Goal: Transaction & Acquisition: Purchase product/service

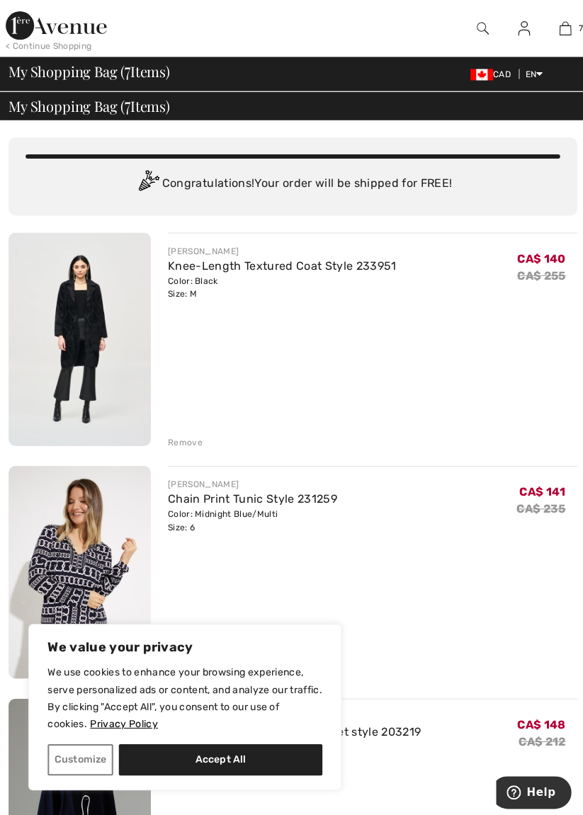
click at [65, 43] on div "< Continue Shopping" at bounding box center [49, 46] width 86 height 13
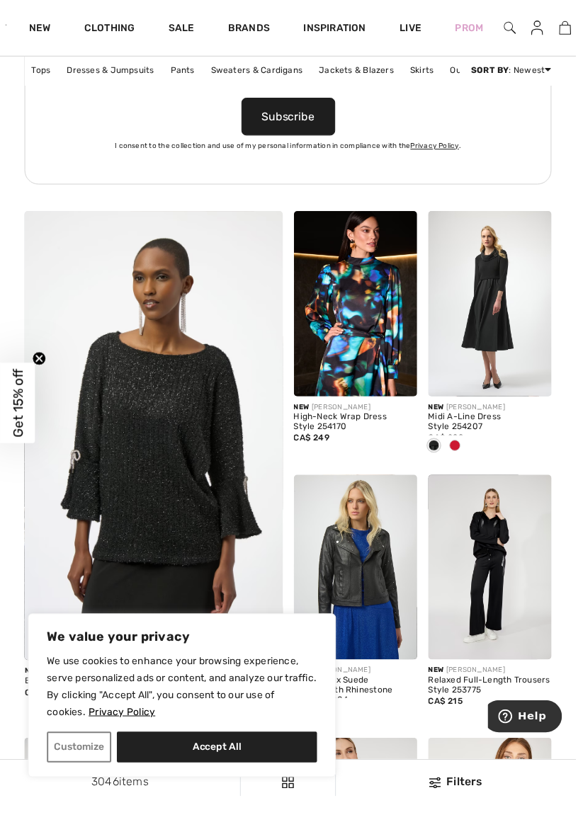
scroll to position [2170, 0]
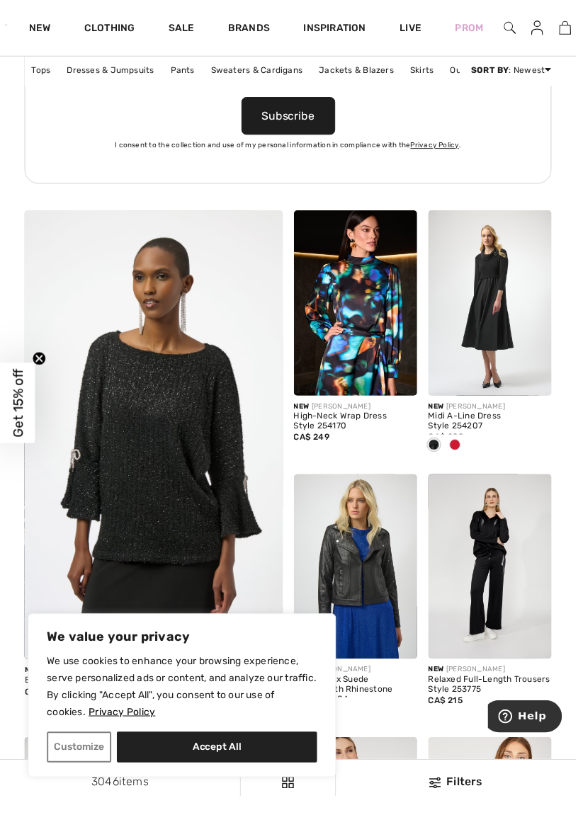
click at [258, 71] on link "Sweaters & Cardigans" at bounding box center [259, 71] width 107 height 18
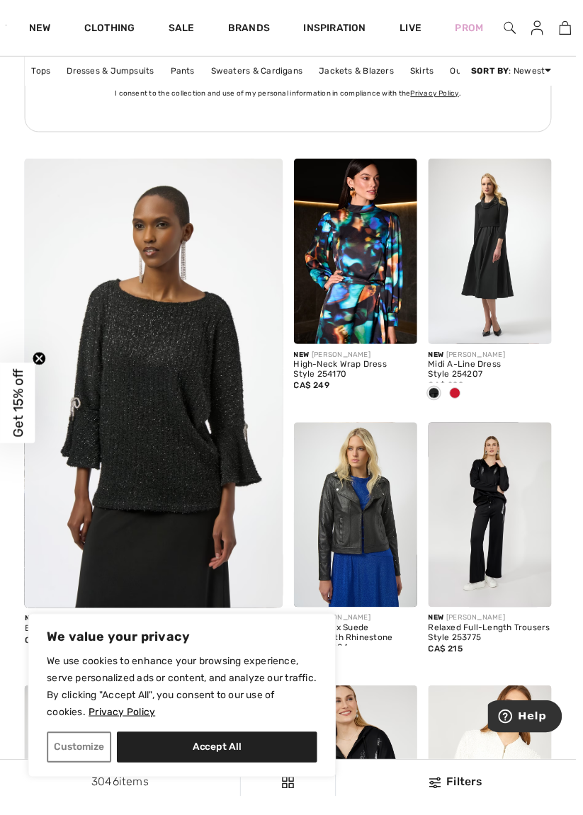
scroll to position [2237, 0]
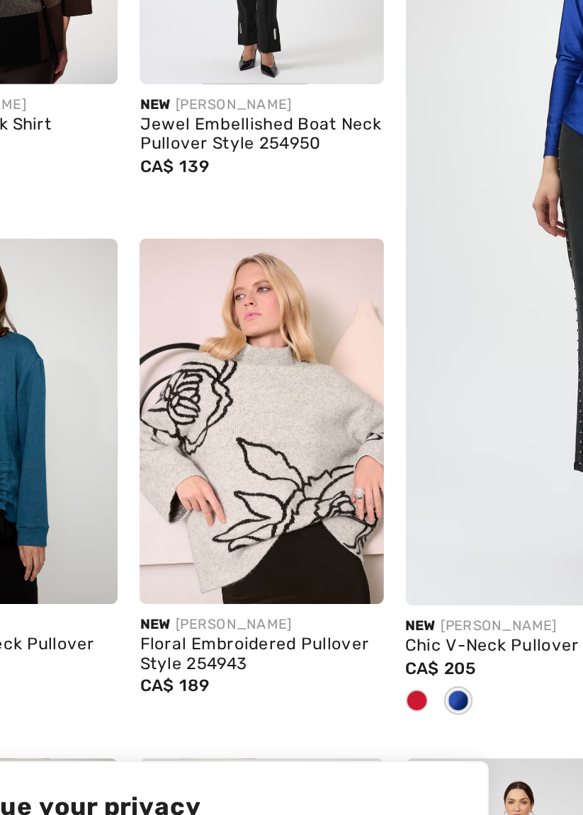
scroll to position [107, 0]
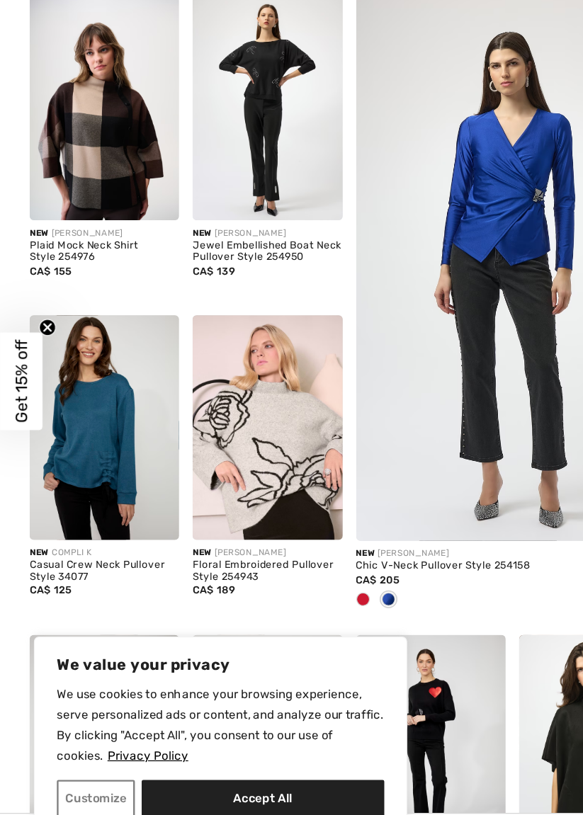
click at [237, 448] on img at bounding box center [223, 446] width 125 height 187
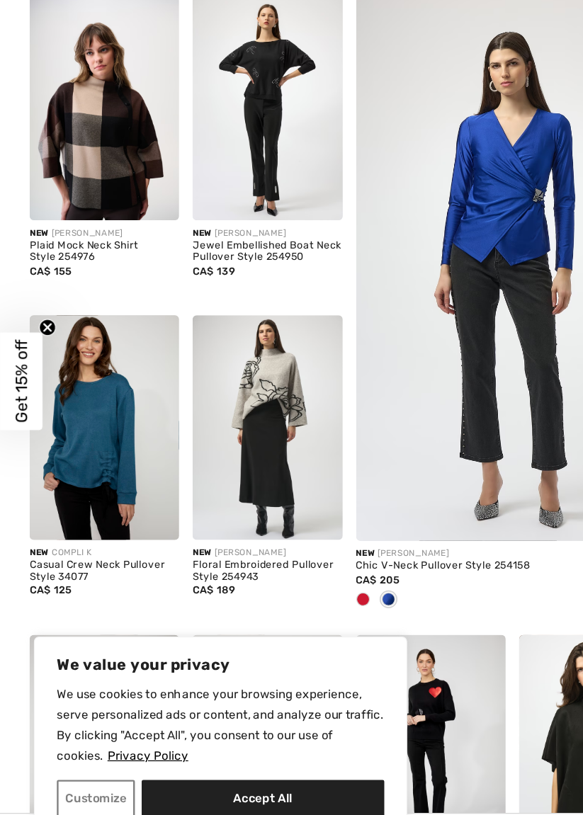
scroll to position [108, 0]
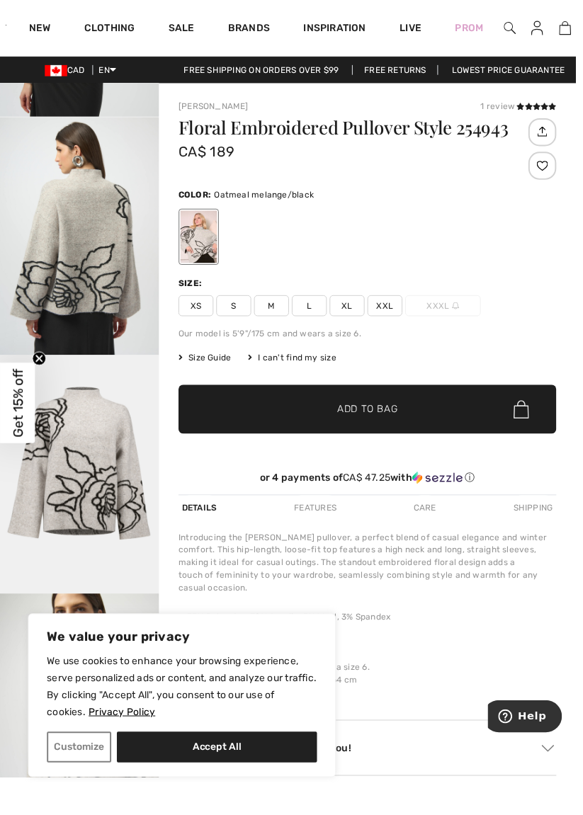
click at [550, 107] on icon at bounding box center [551, 107] width 8 height 7
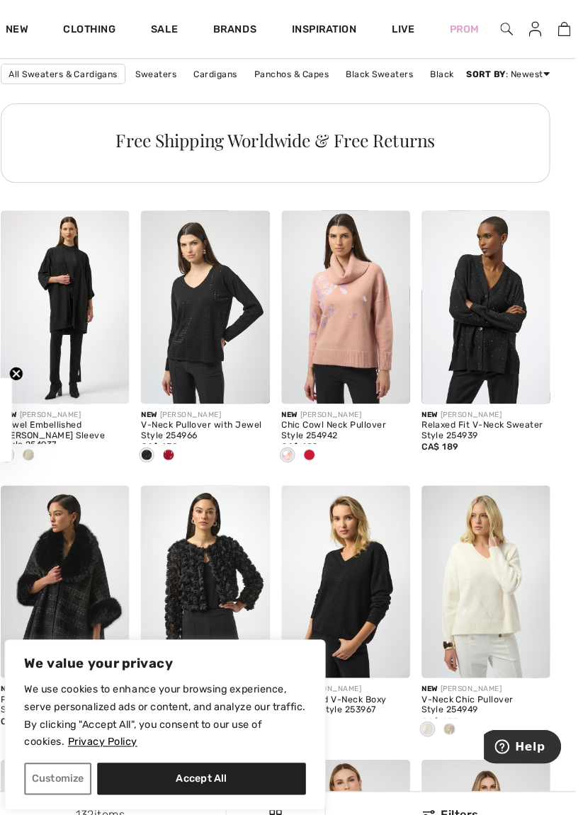
scroll to position [1165, 0]
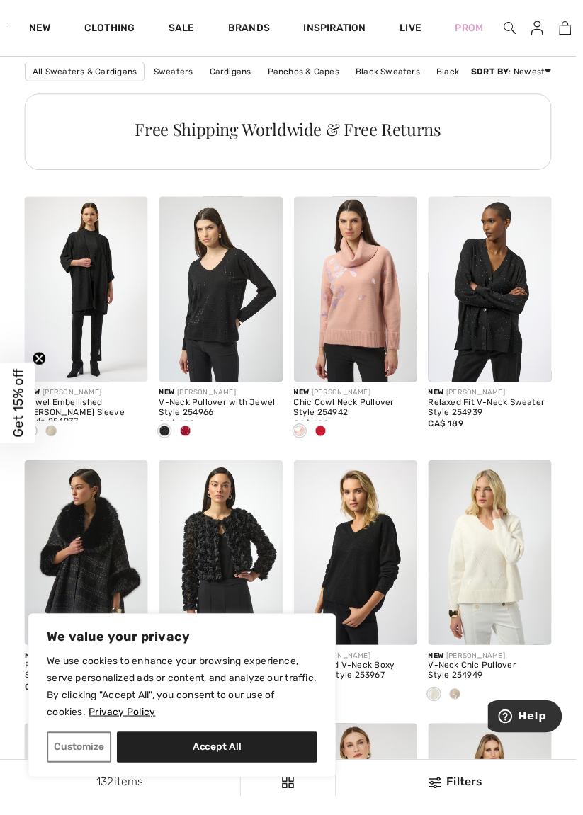
click at [383, 293] on img at bounding box center [360, 292] width 125 height 187
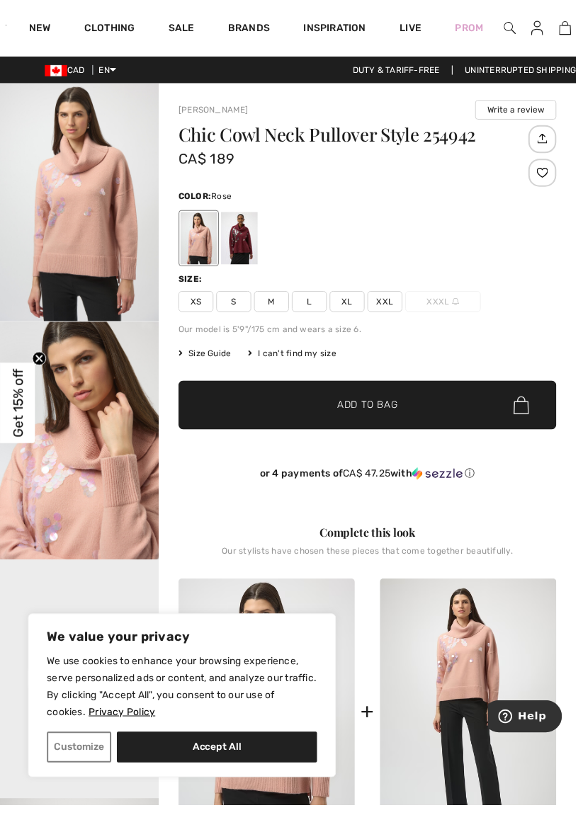
click at [252, 239] on div at bounding box center [242, 241] width 37 height 53
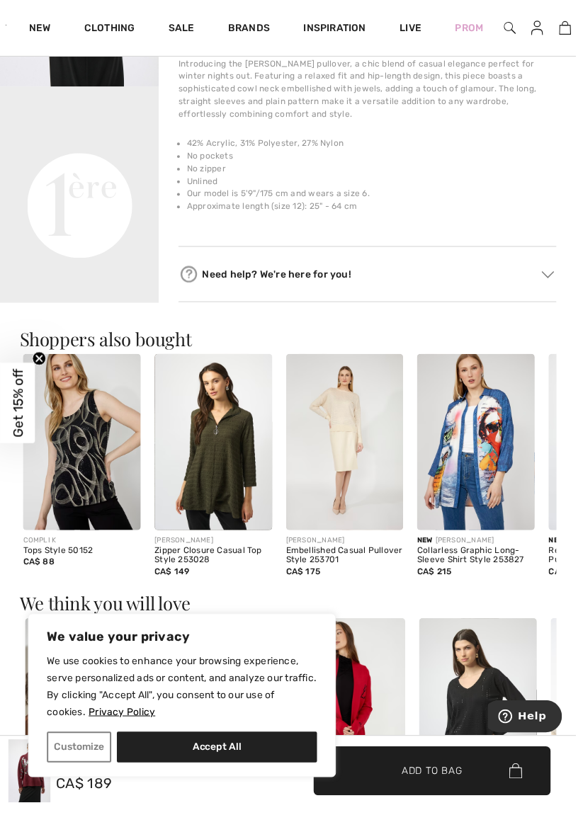
scroll to position [475, 0]
click at [230, 467] on img at bounding box center [216, 447] width 119 height 179
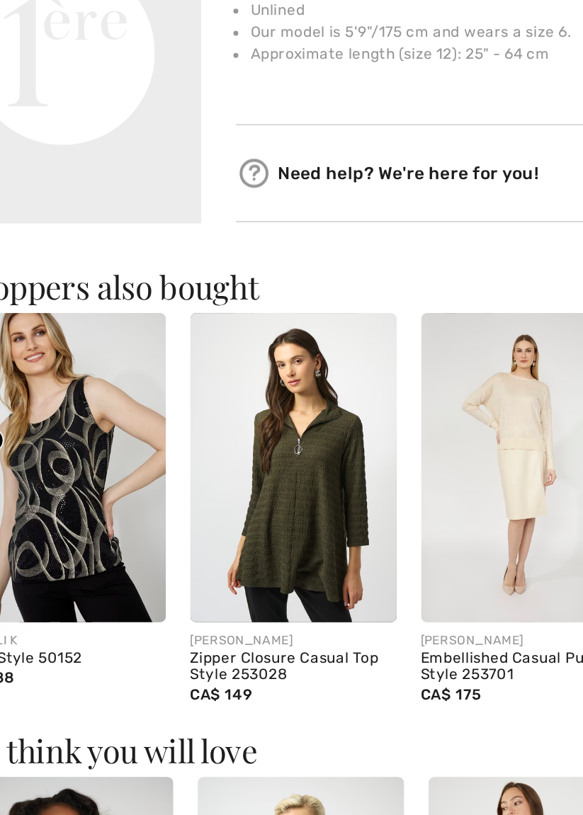
scroll to position [543, 0]
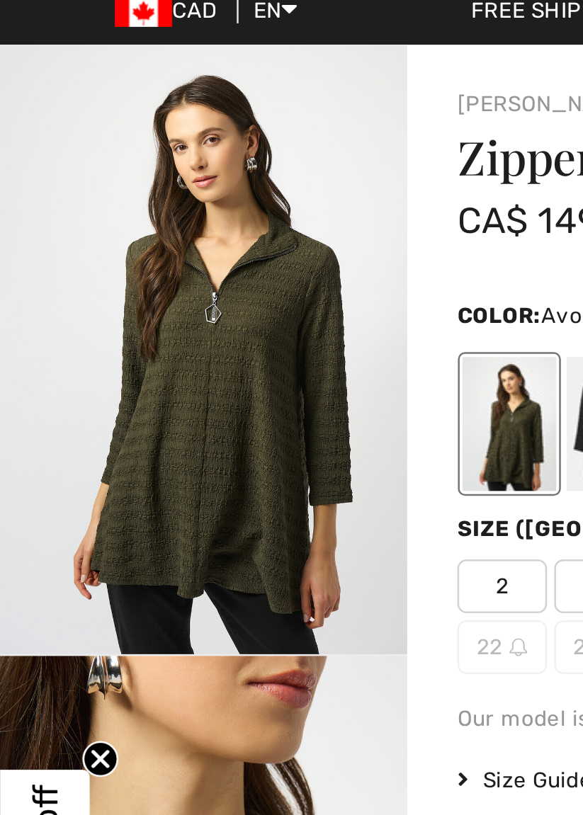
scroll to position [4, 0]
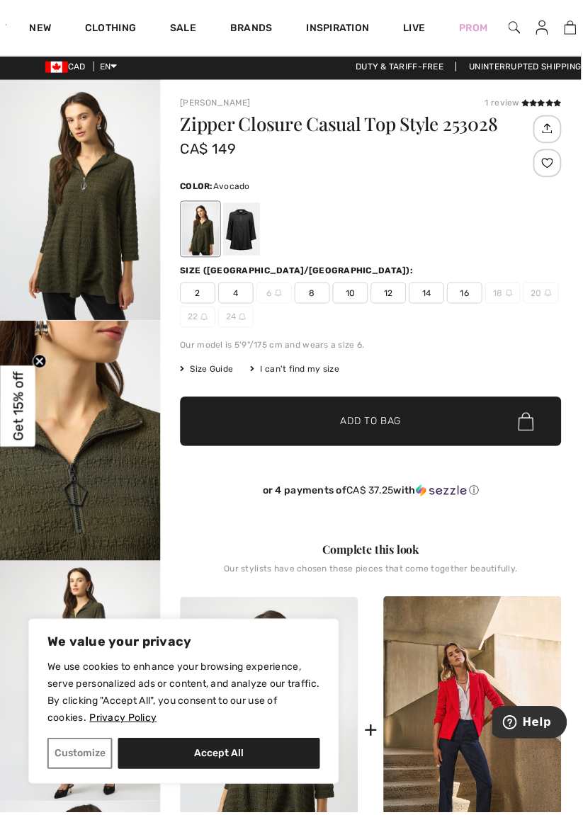
click at [247, 227] on div at bounding box center [242, 230] width 37 height 53
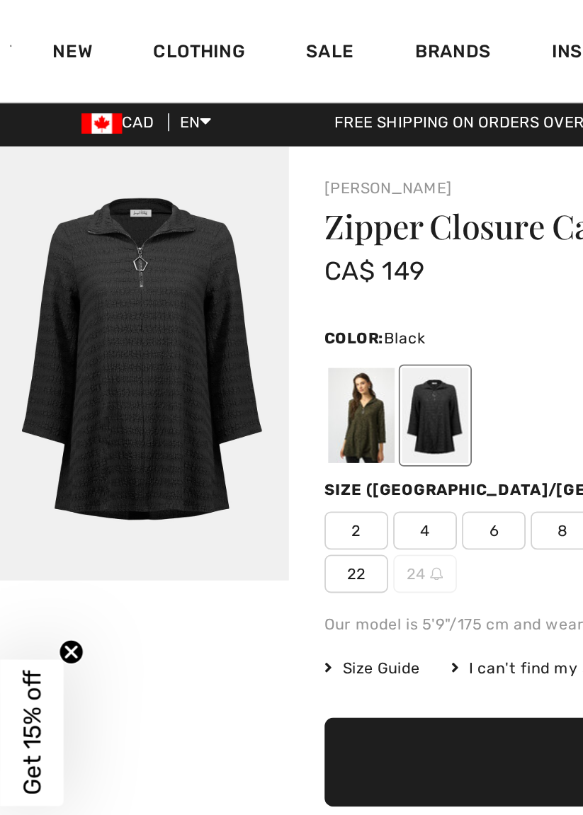
scroll to position [0, 0]
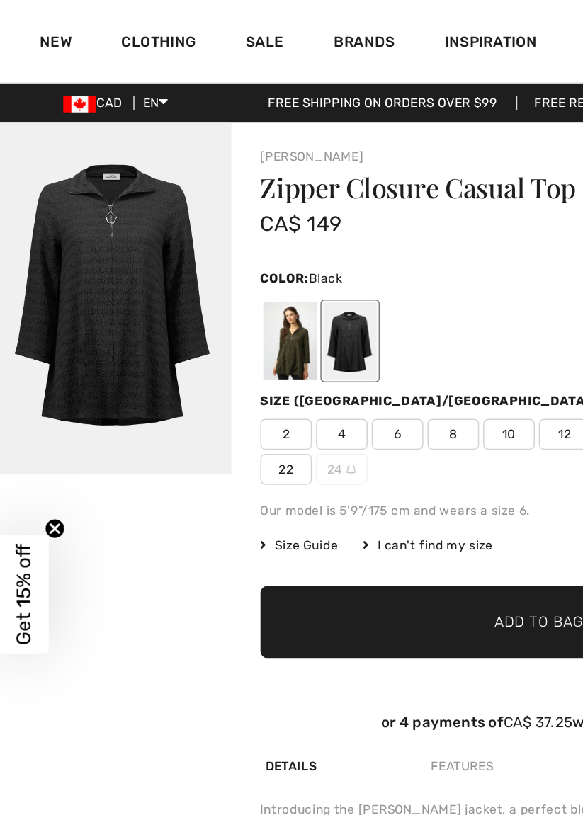
click at [210, 239] on div at bounding box center [201, 234] width 37 height 53
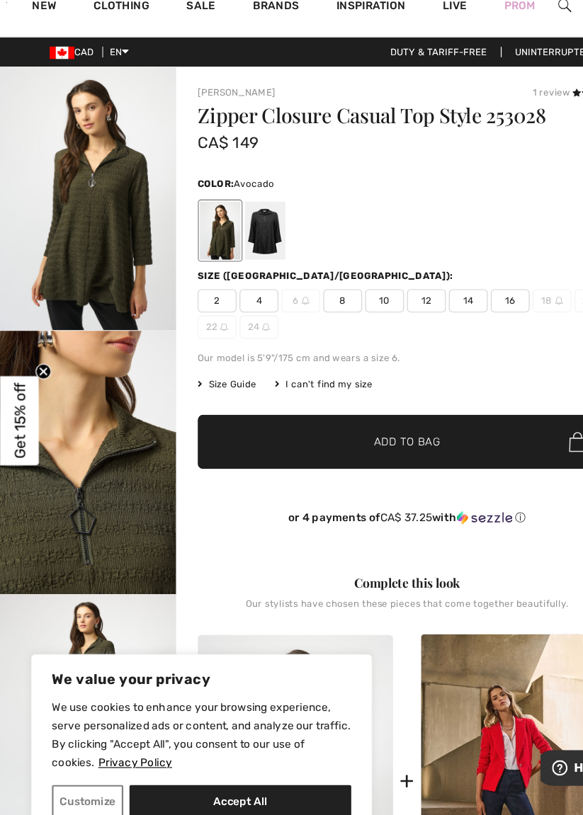
scroll to position [9, 0]
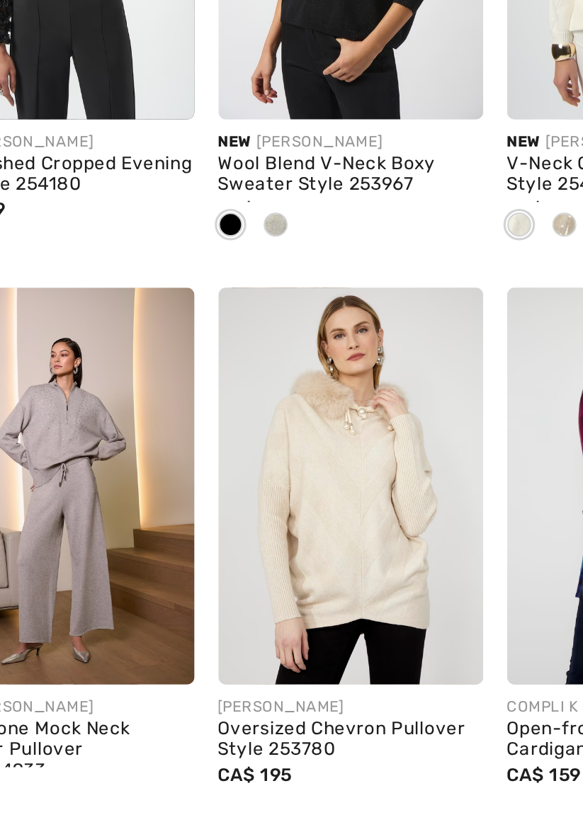
scroll to position [1571, 0]
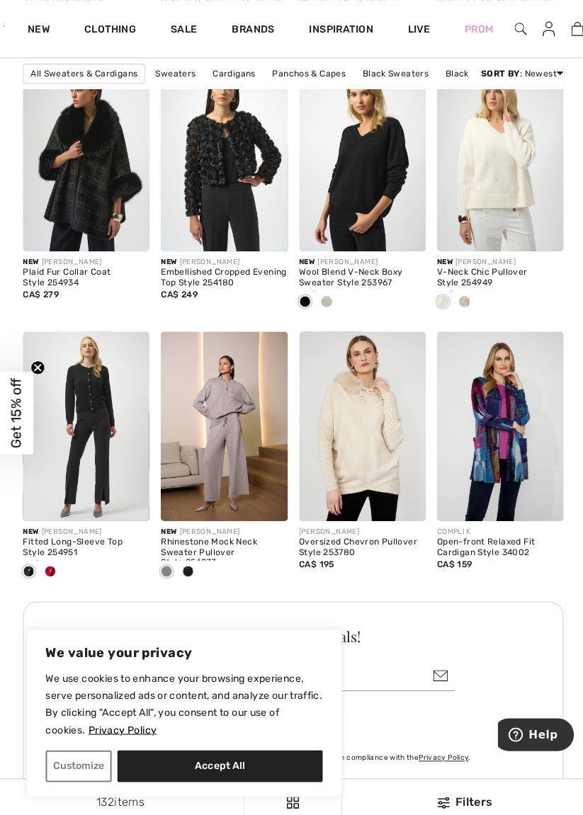
click at [375, 424] on img at bounding box center [360, 420] width 125 height 187
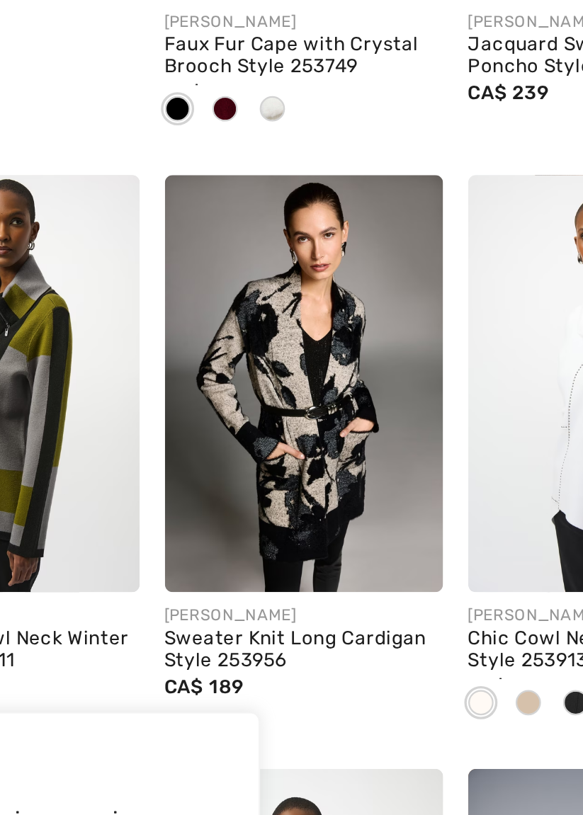
scroll to position [2539, 0]
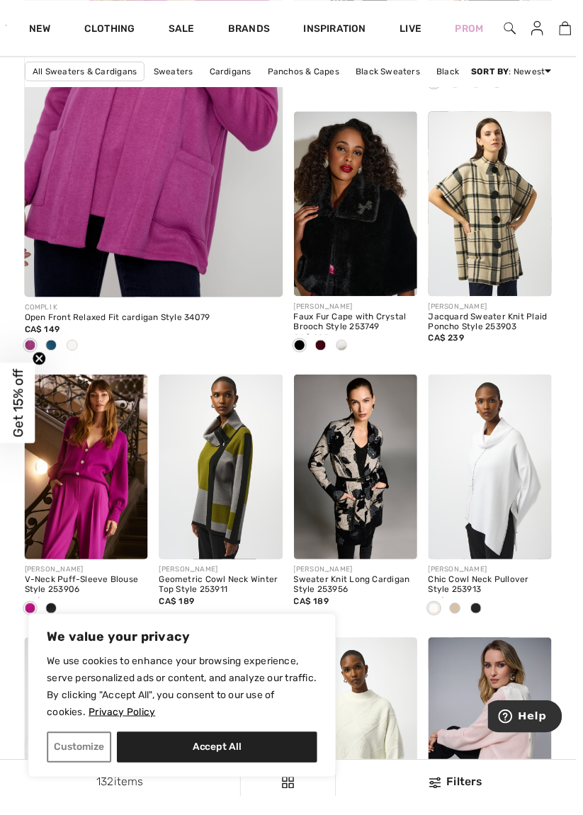
click at [371, 471] on img at bounding box center [360, 472] width 125 height 187
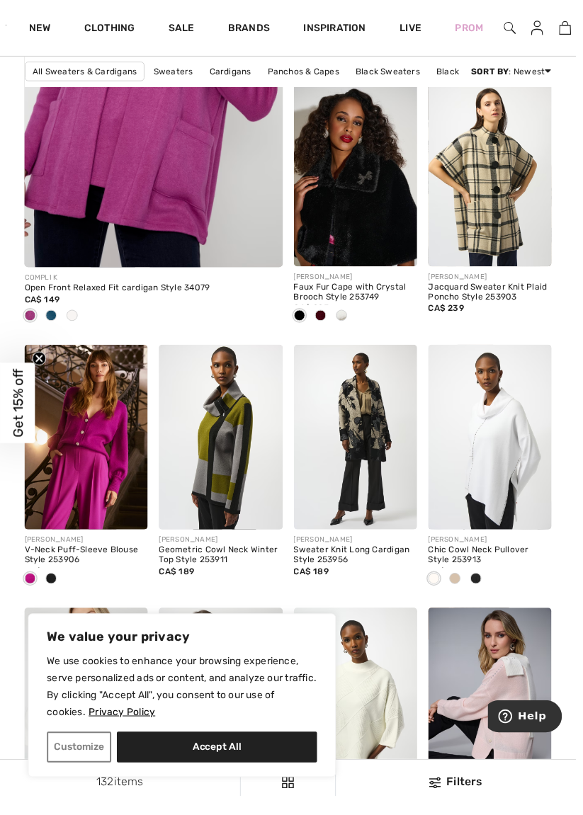
scroll to position [2607, 0]
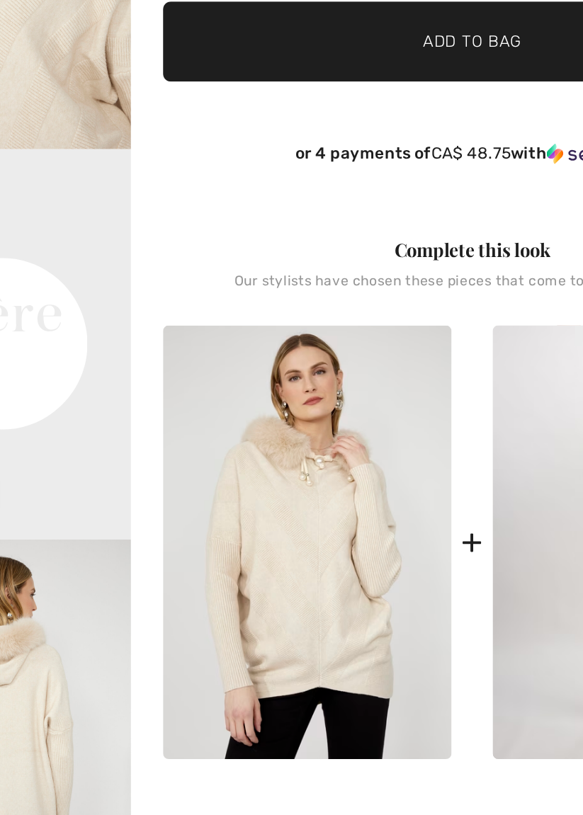
scroll to position [383, 0]
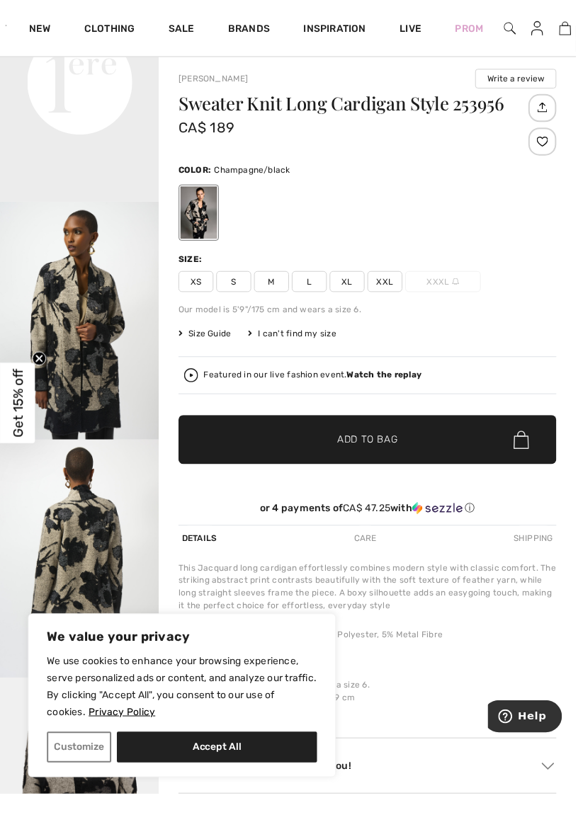
scroll to position [573, 0]
click at [277, 284] on span "M" at bounding box center [274, 284] width 35 height 21
click at [309, 443] on span "✔ Added to Bag" at bounding box center [350, 445] width 86 height 15
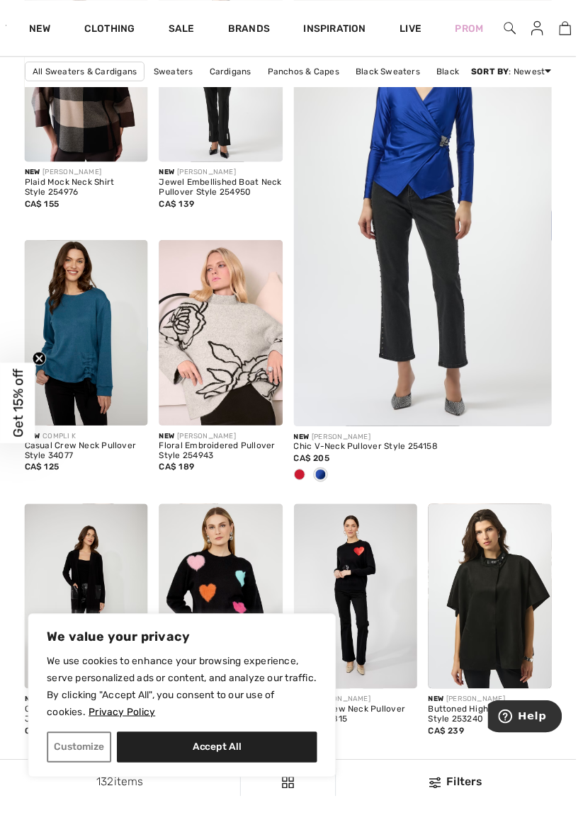
scroll to position [214, 0]
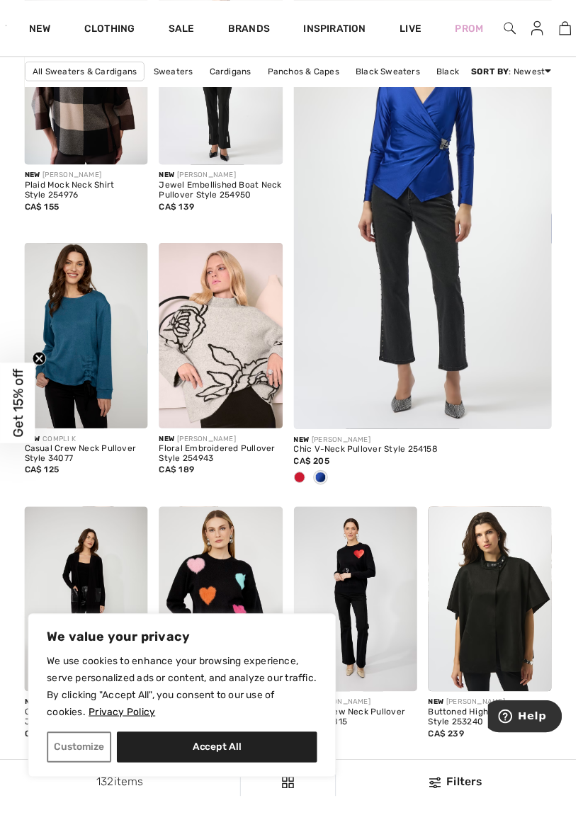
click at [242, 349] on img at bounding box center [223, 339] width 125 height 187
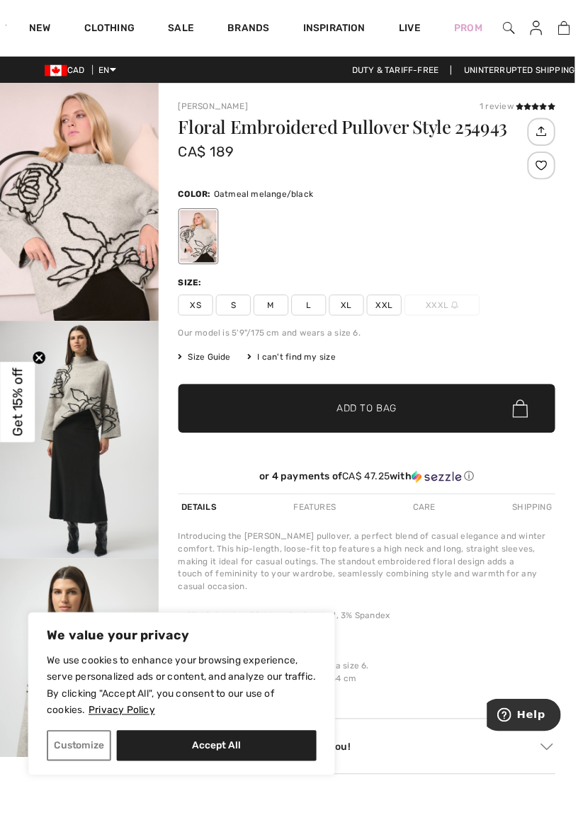
click at [239, 311] on span "S" at bounding box center [236, 309] width 35 height 21
click at [470, 417] on span "✔ Added to Bag Add to Bag" at bounding box center [372, 415] width 383 height 50
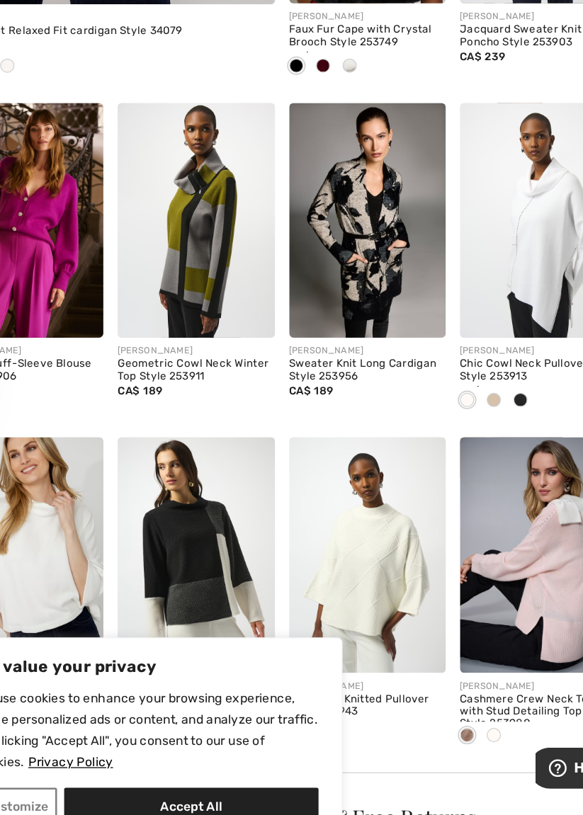
scroll to position [2723, 0]
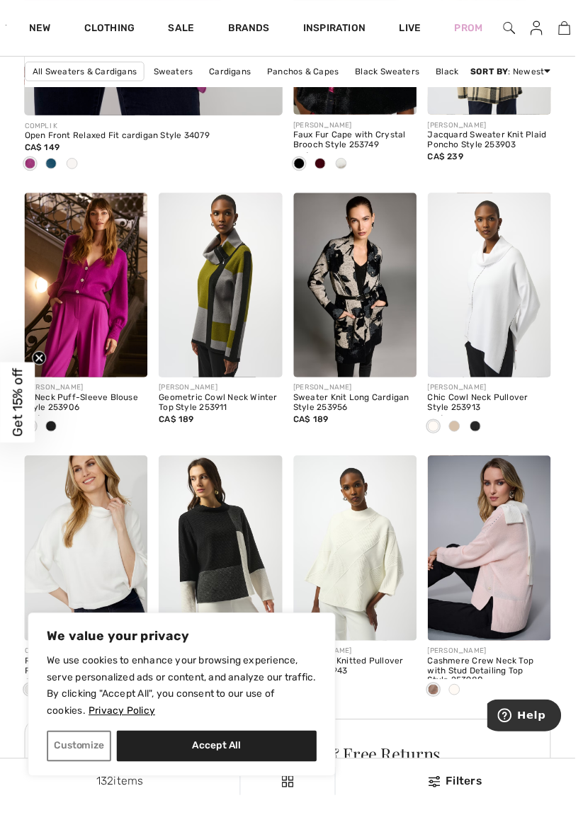
click at [373, 570] on img at bounding box center [360, 555] width 125 height 187
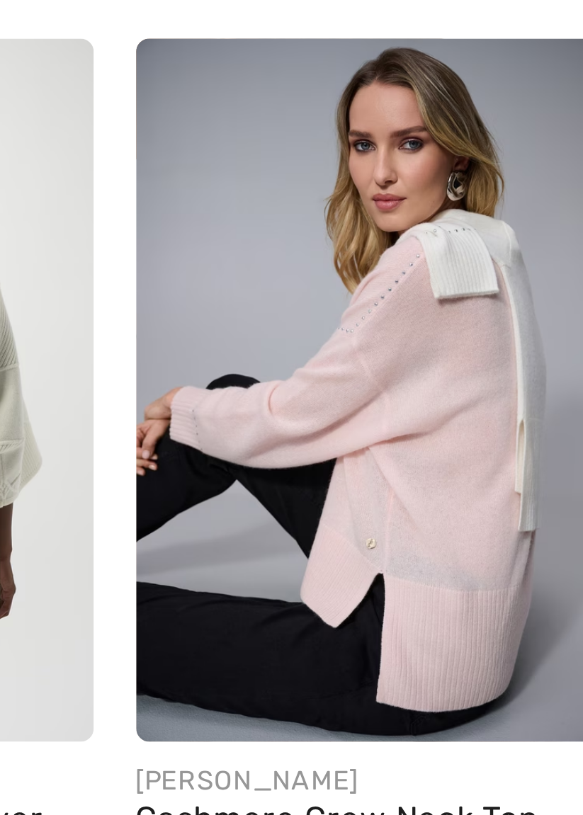
scroll to position [2791, 0]
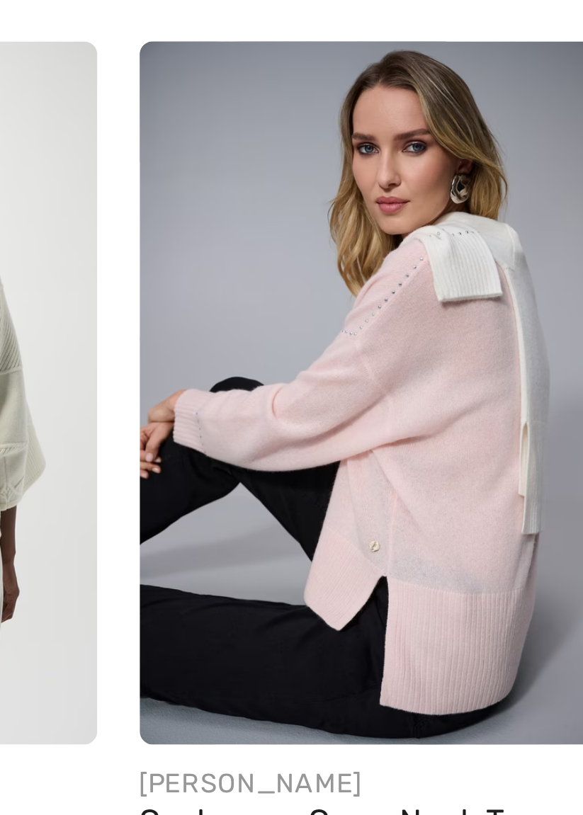
click at [546, 546] on div at bounding box center [534, 556] width 47 height 47
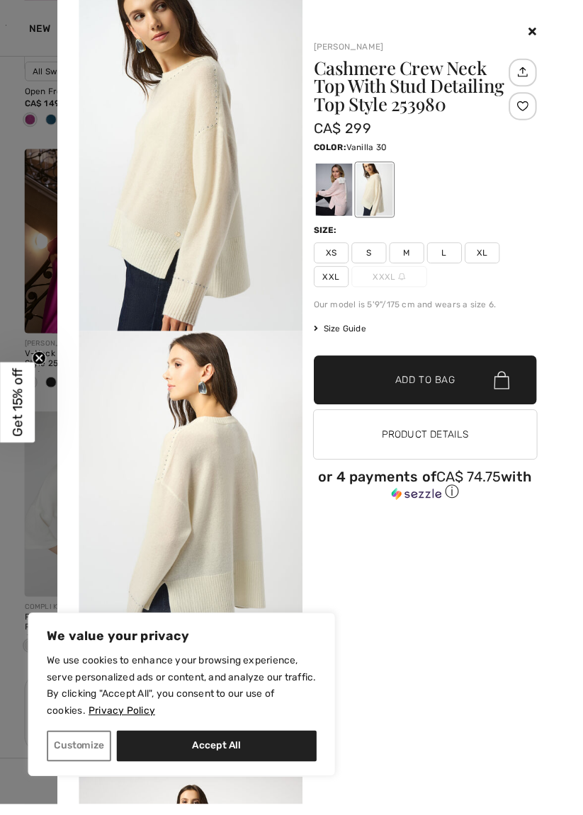
scroll to position [0, 0]
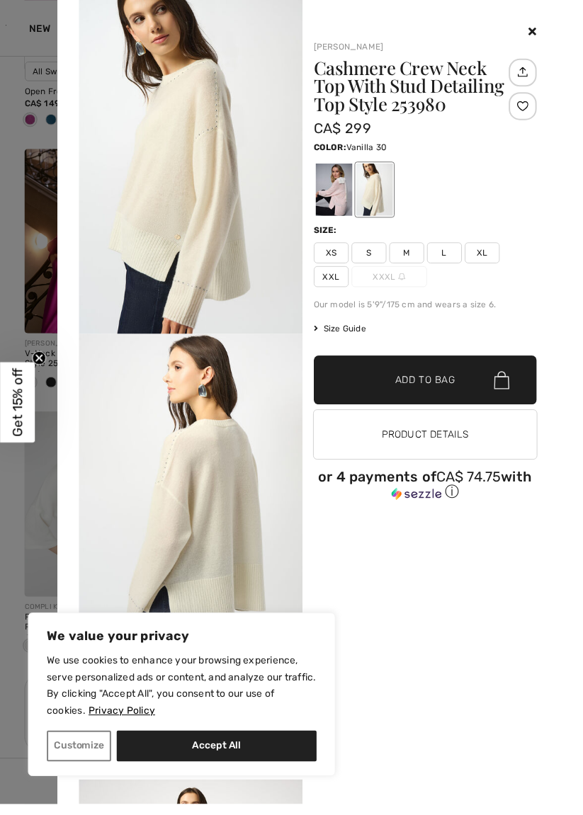
click at [356, 197] on div at bounding box center [338, 192] width 37 height 53
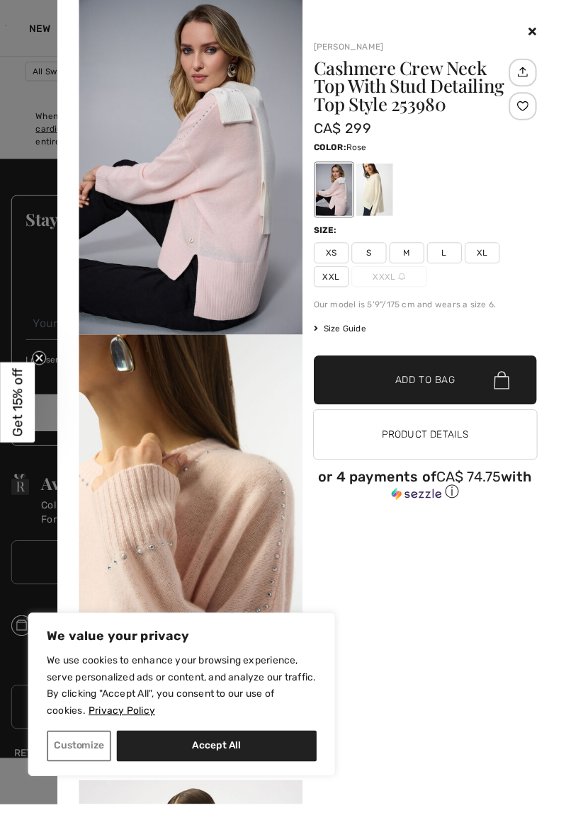
scroll to position [4322, 0]
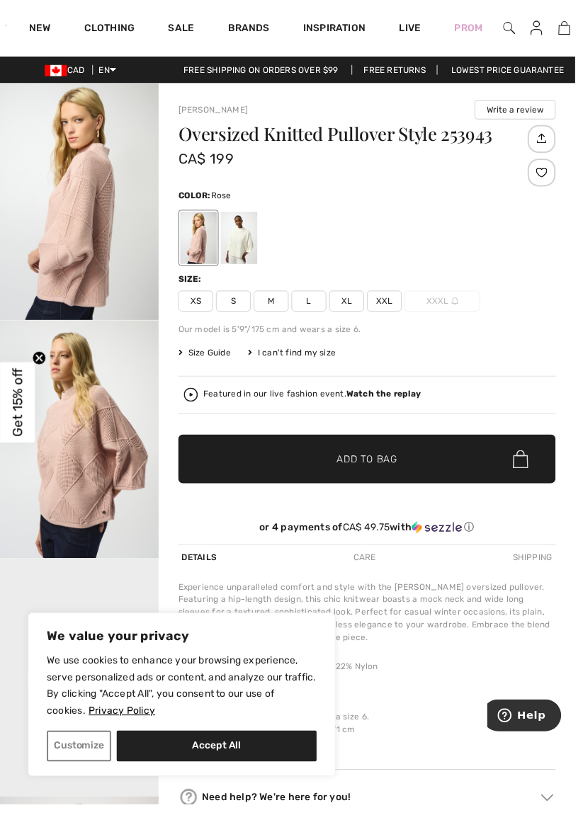
scroll to position [11, 0]
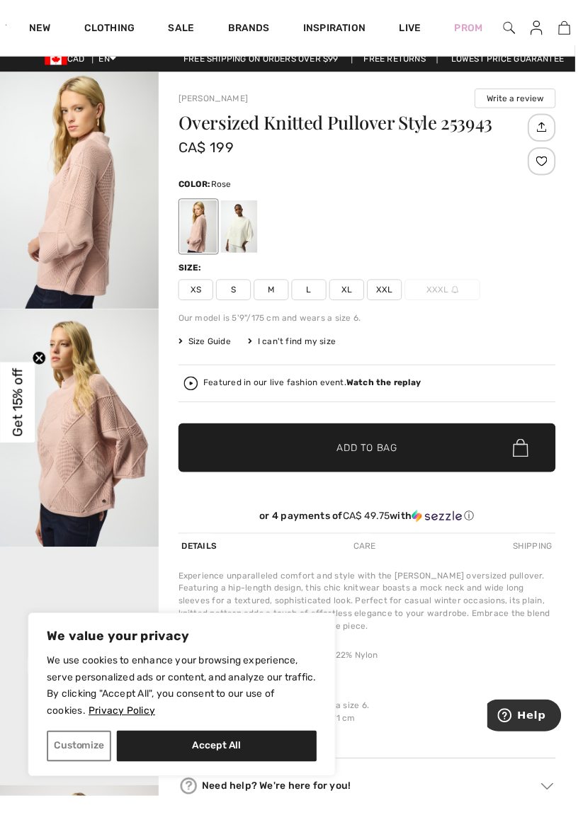
click at [248, 234] on div at bounding box center [242, 229] width 37 height 53
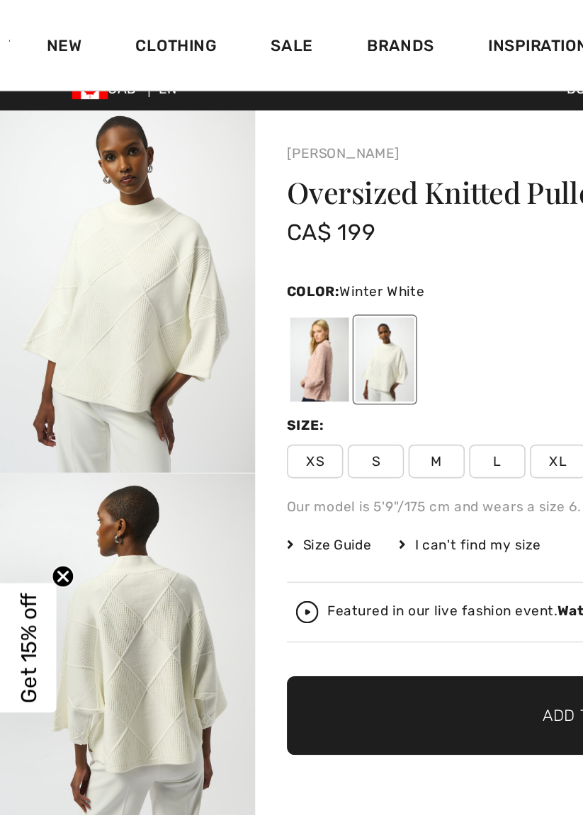
scroll to position [26, 0]
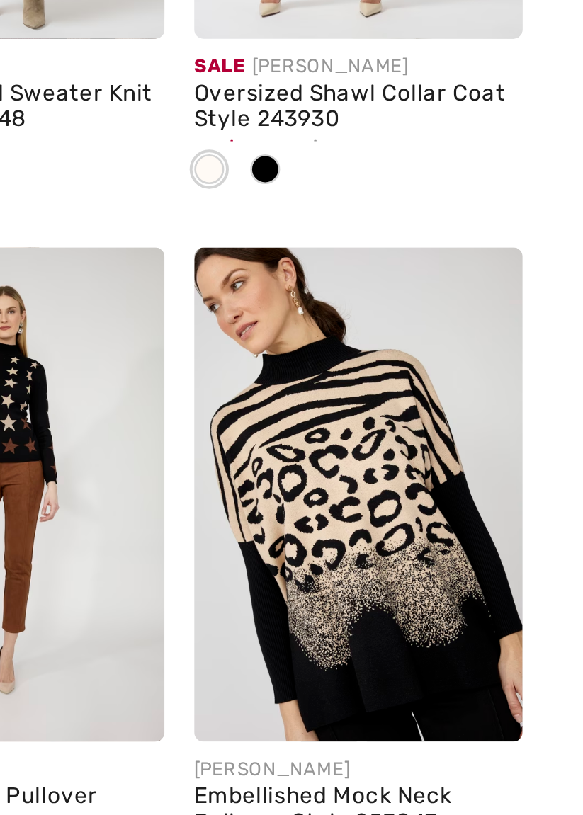
scroll to position [3668, 0]
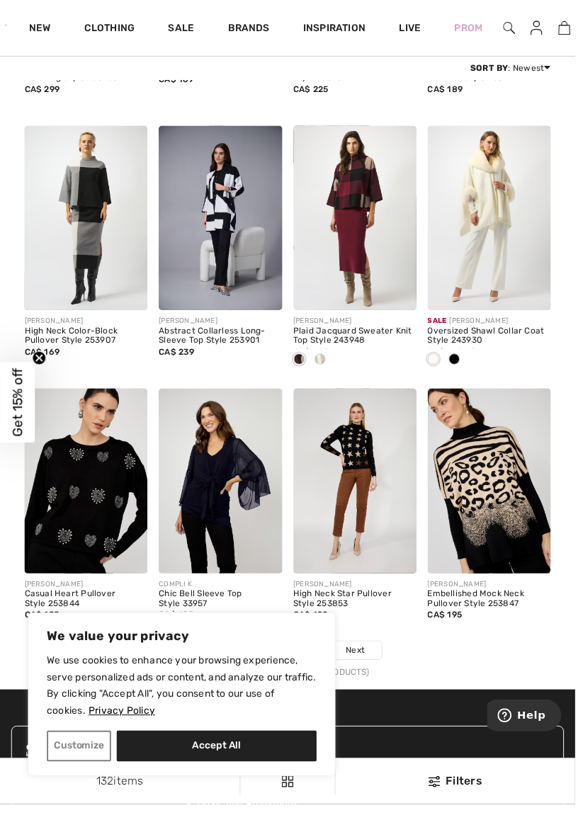
click at [499, 496] on img at bounding box center [496, 487] width 125 height 187
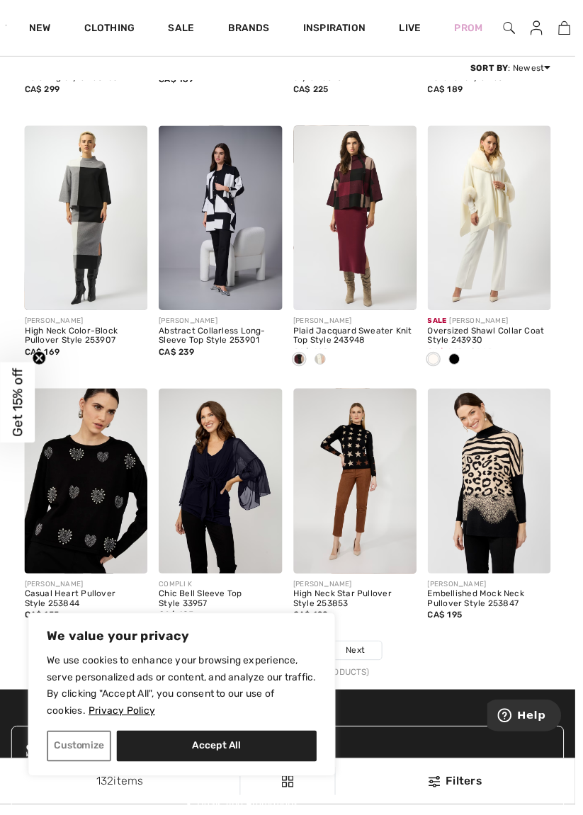
scroll to position [3736, 0]
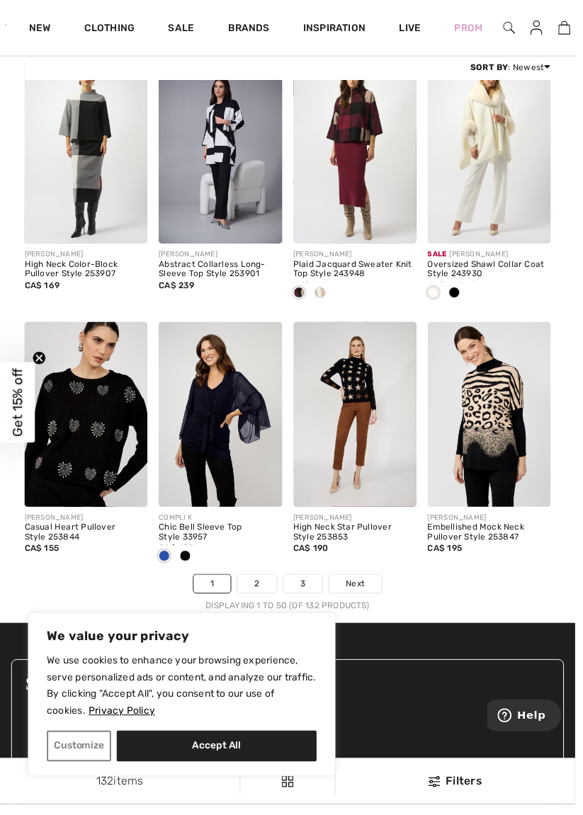
click at [264, 594] on link "2" at bounding box center [260, 592] width 39 height 18
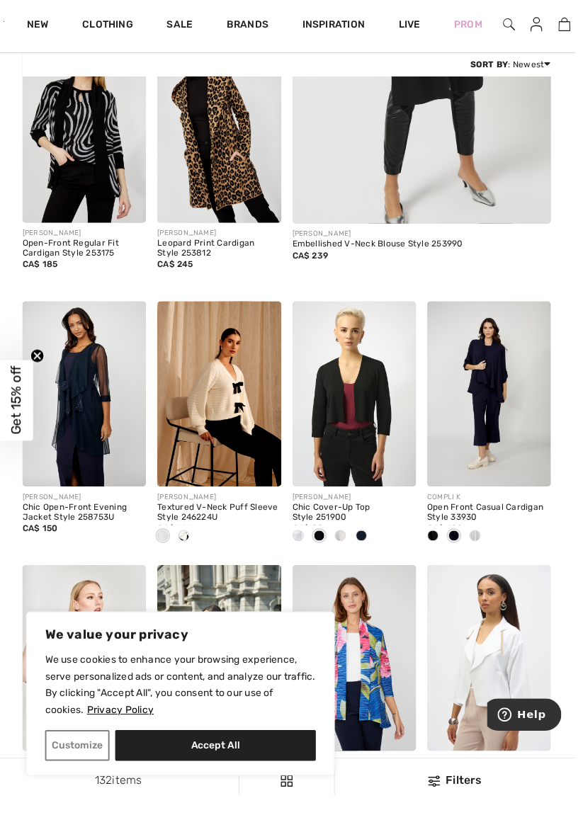
scroll to position [392, 0]
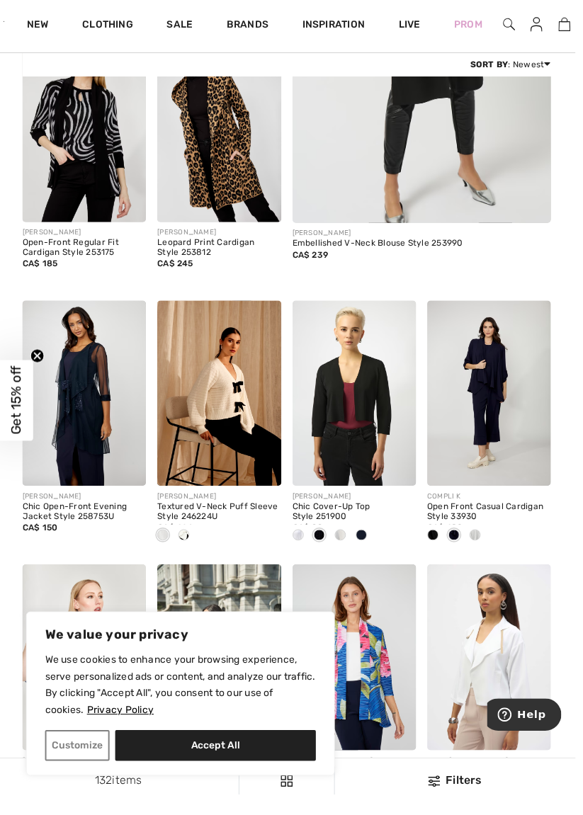
click at [237, 400] on img at bounding box center [223, 400] width 125 height 187
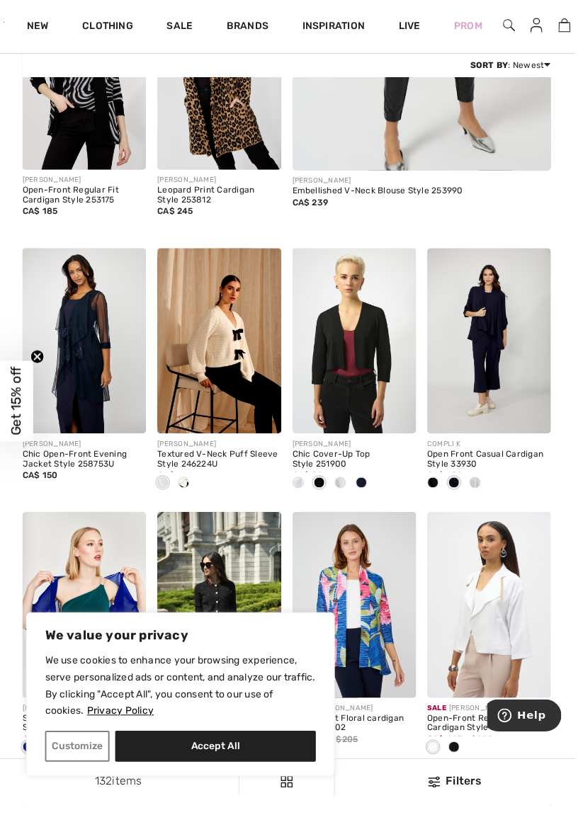
scroll to position [462, 0]
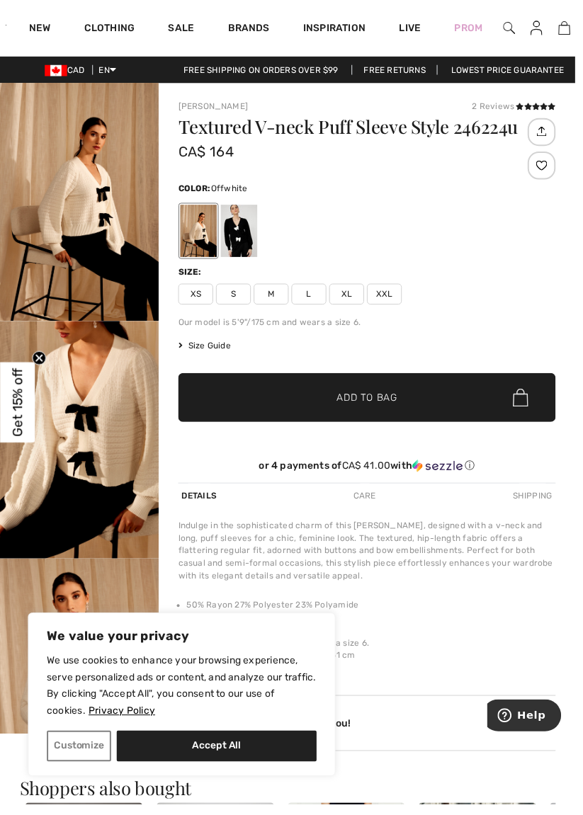
click at [244, 242] on div at bounding box center [242, 234] width 37 height 53
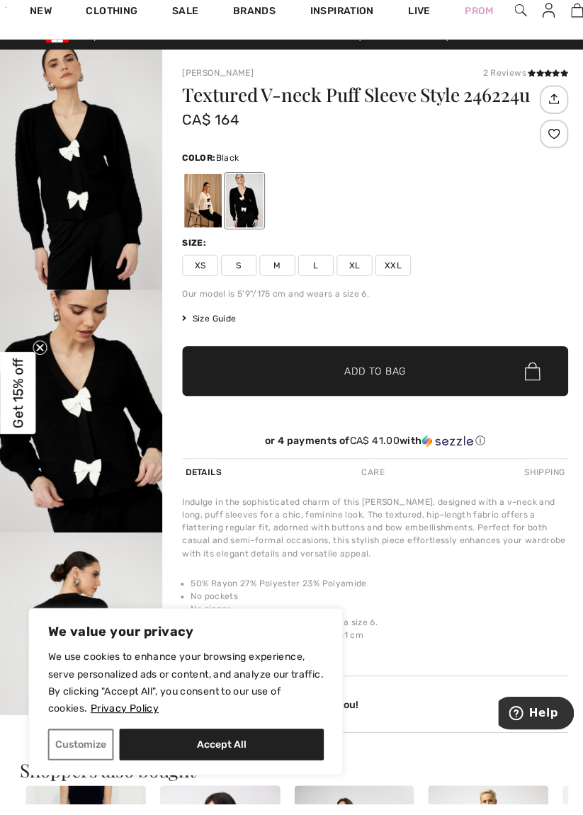
scroll to position [1, 0]
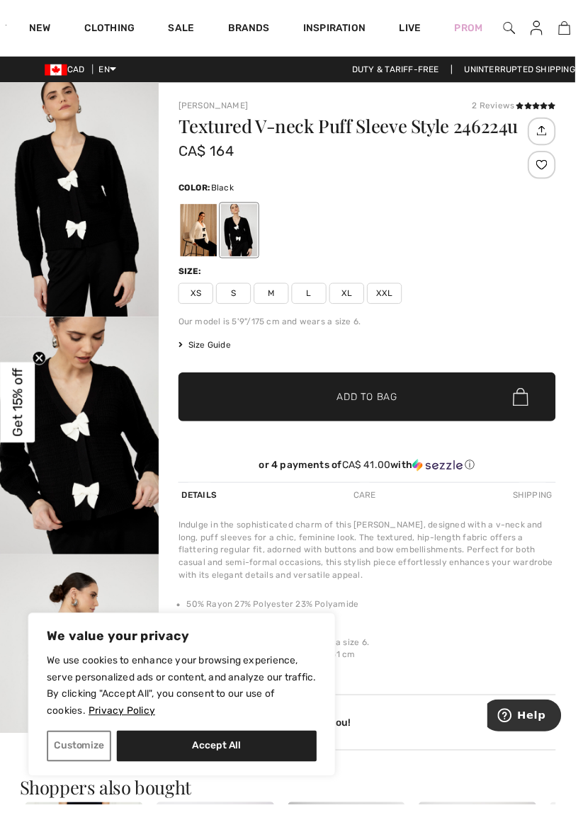
click at [205, 226] on div at bounding box center [201, 233] width 37 height 53
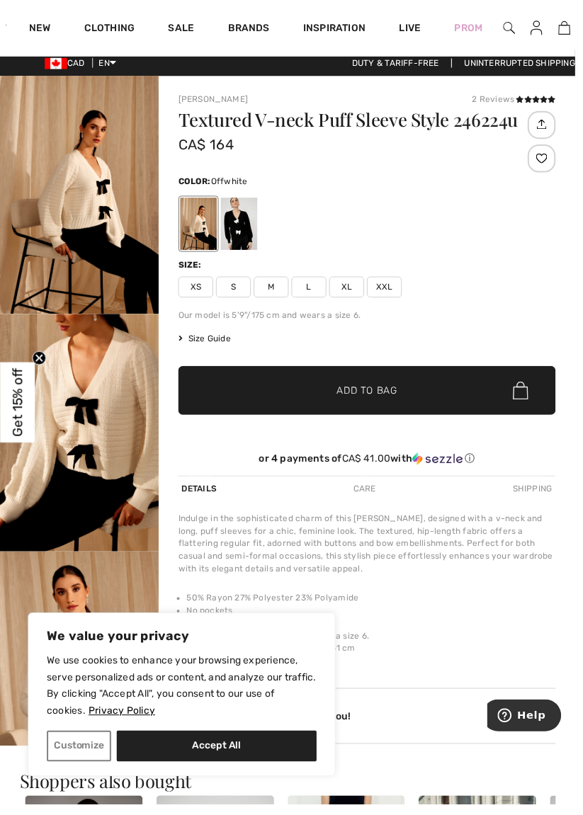
scroll to position [4, 0]
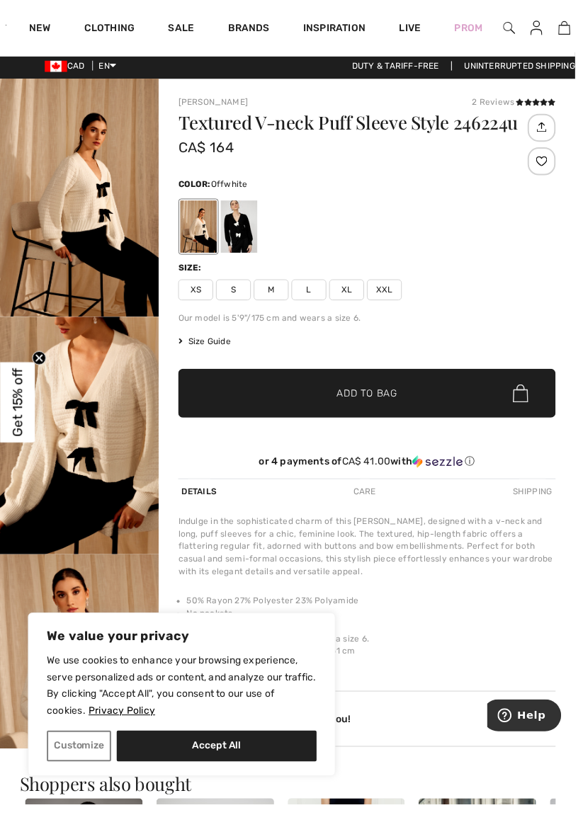
click at [250, 234] on div at bounding box center [242, 229] width 37 height 53
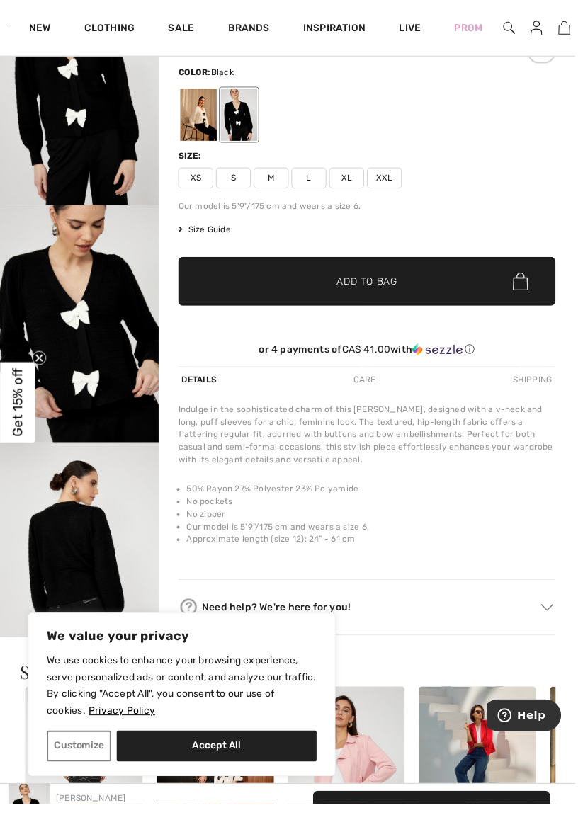
scroll to position [0, 0]
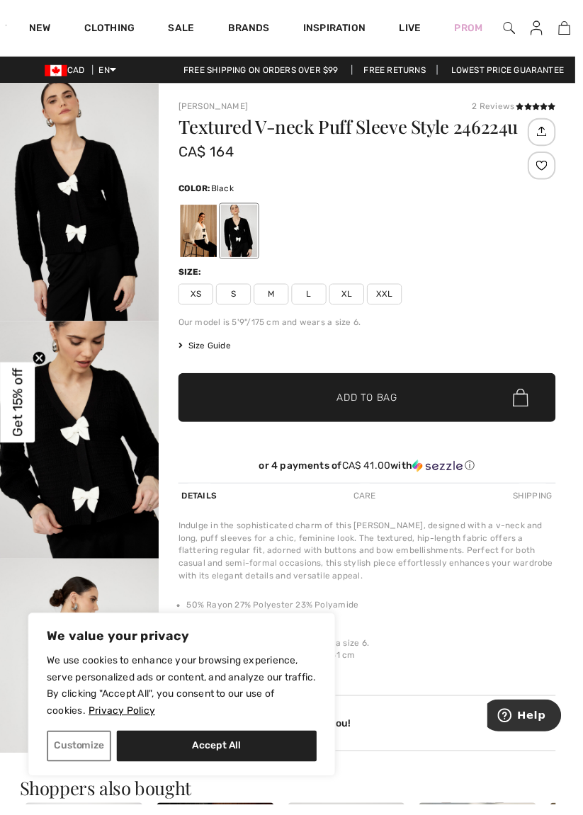
click at [201, 234] on div at bounding box center [201, 234] width 37 height 53
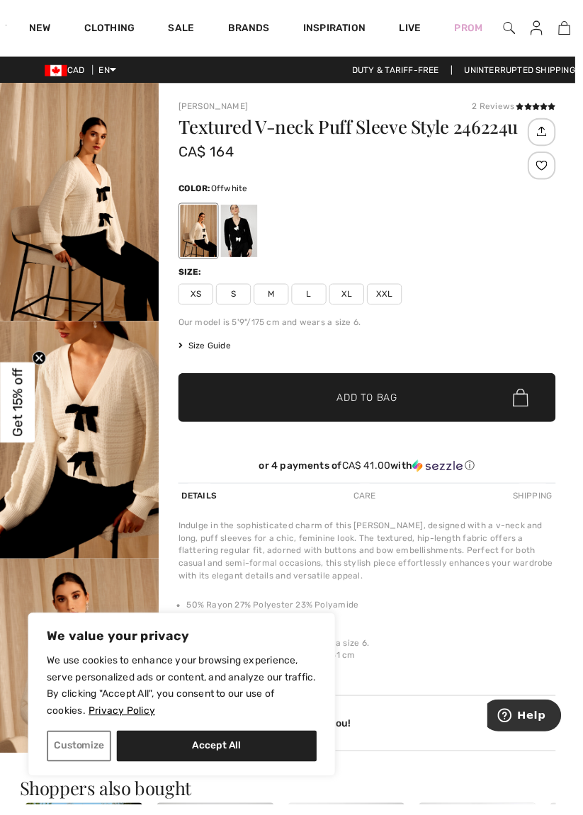
click at [546, 108] on icon at bounding box center [543, 107] width 8 height 7
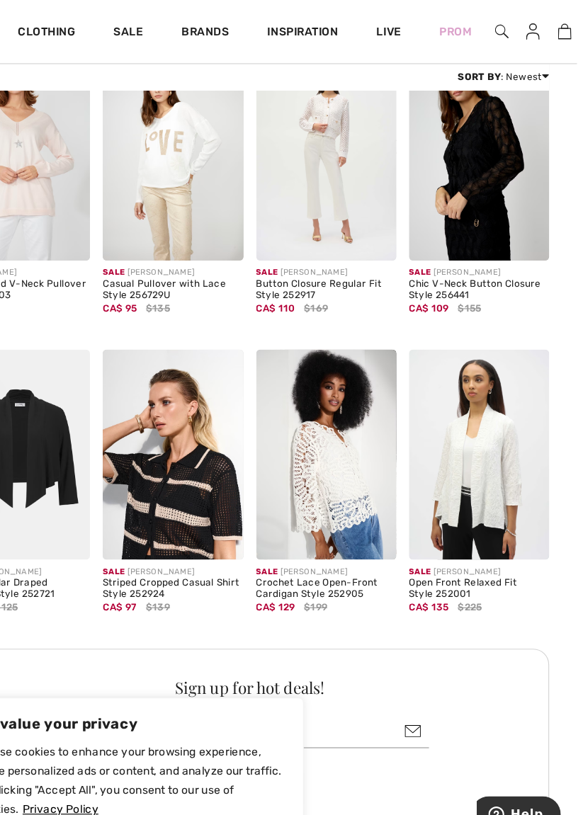
scroll to position [1564, 0]
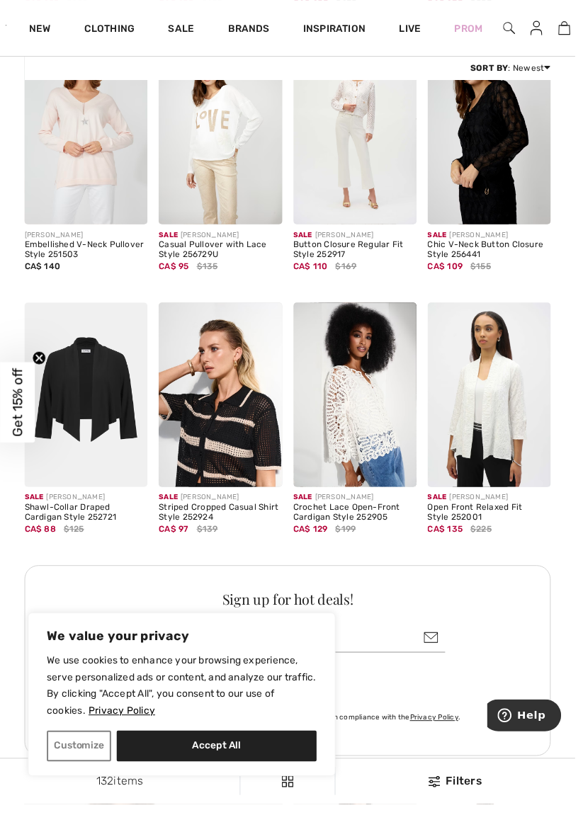
click at [376, 419] on img at bounding box center [360, 400] width 125 height 187
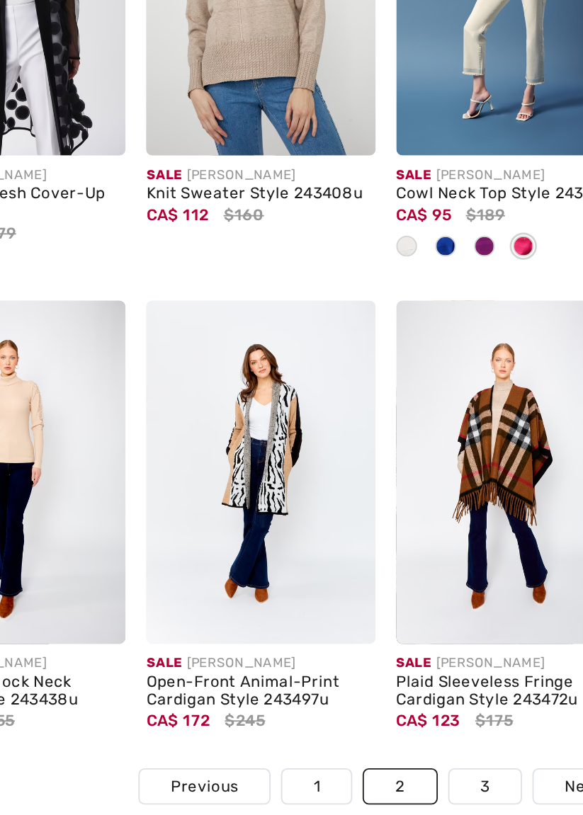
scroll to position [3731, 0]
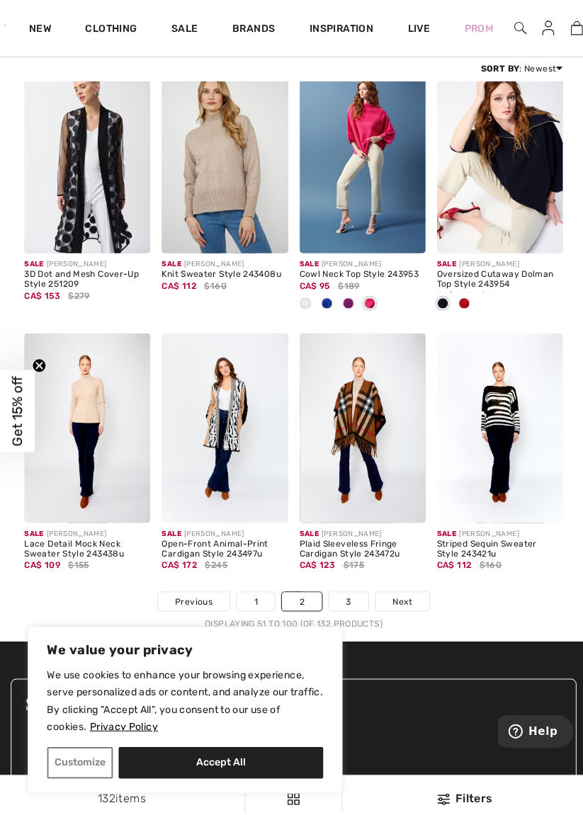
click at [347, 597] on link "3" at bounding box center [346, 596] width 39 height 18
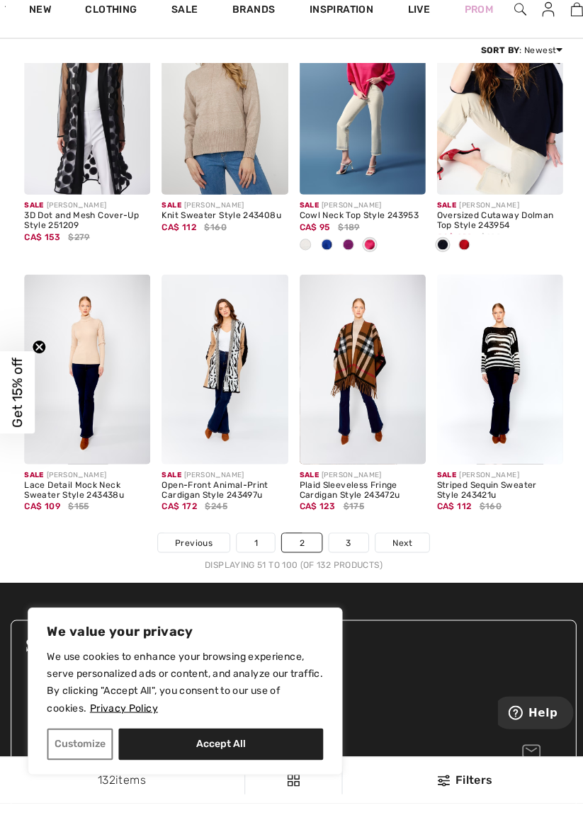
scroll to position [3781, 0]
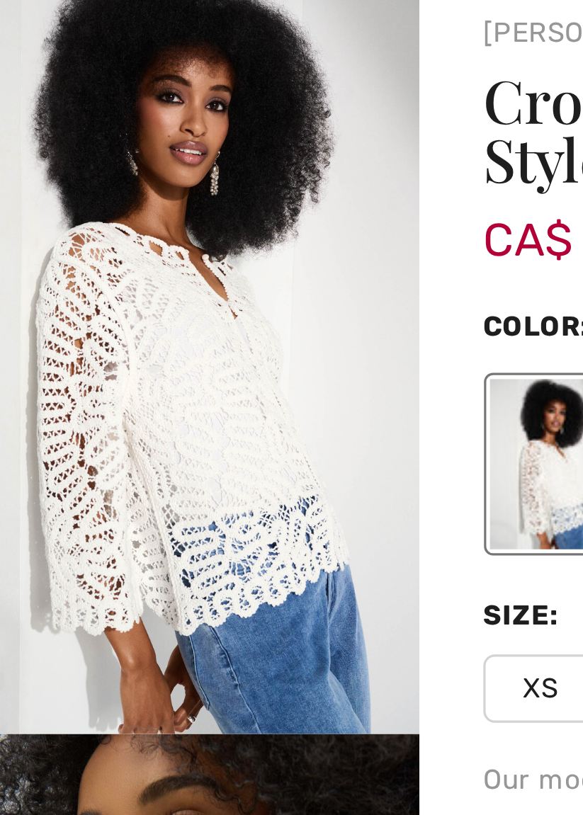
scroll to position [1, 0]
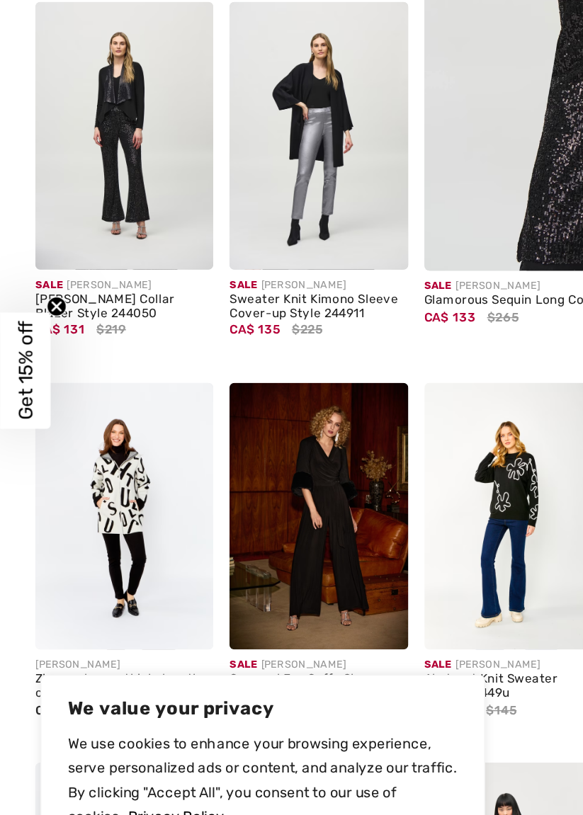
scroll to position [278, 0]
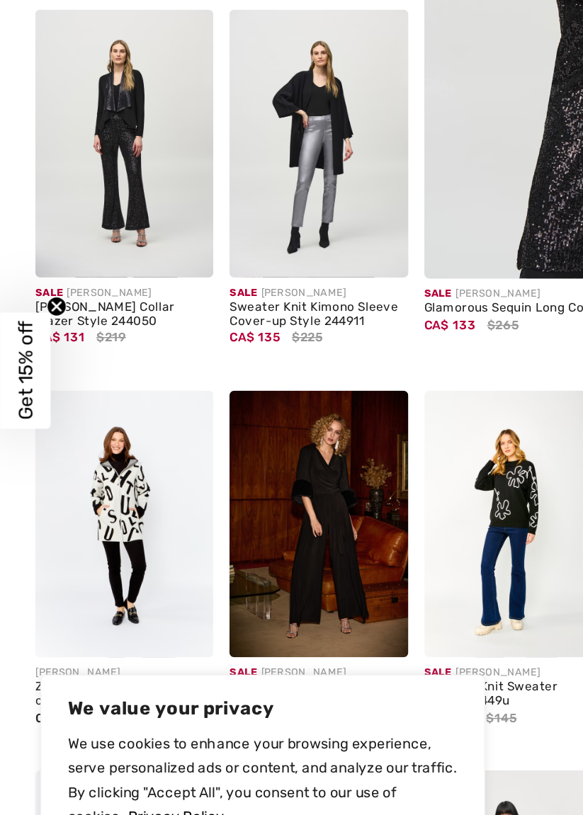
click at [91, 502] on img at bounding box center [87, 515] width 125 height 187
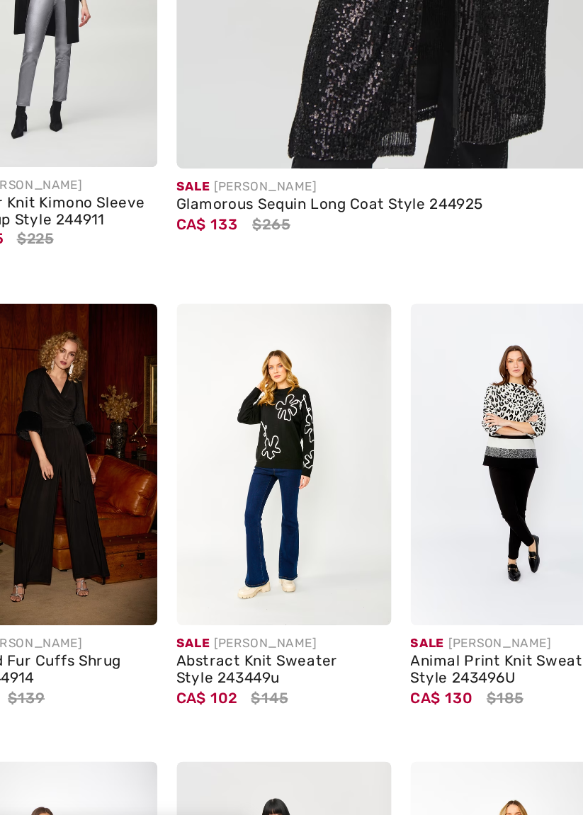
scroll to position [376, 0]
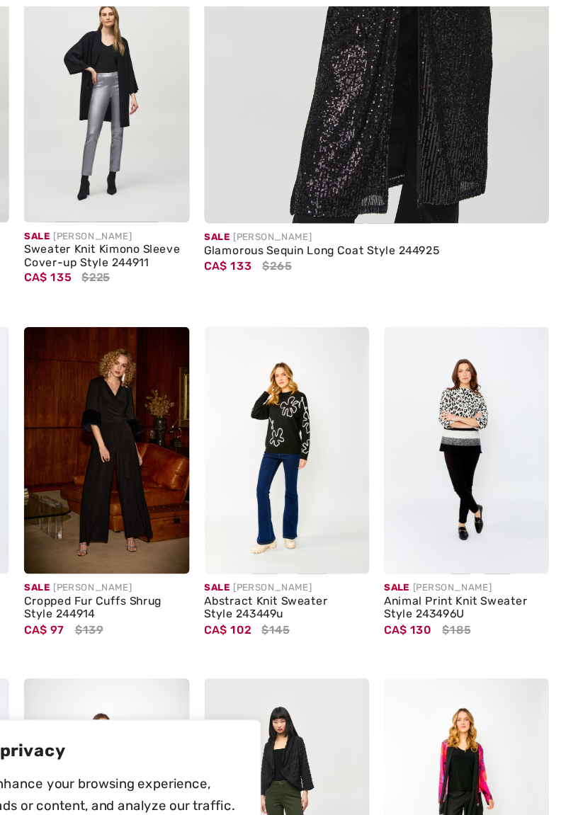
click at [502, 388] on img at bounding box center [496, 417] width 125 height 187
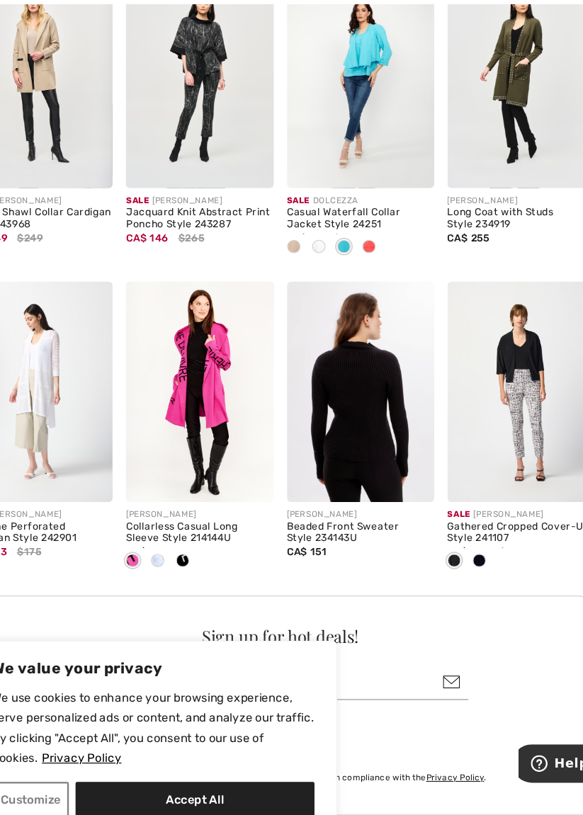
scroll to position [1554, 0]
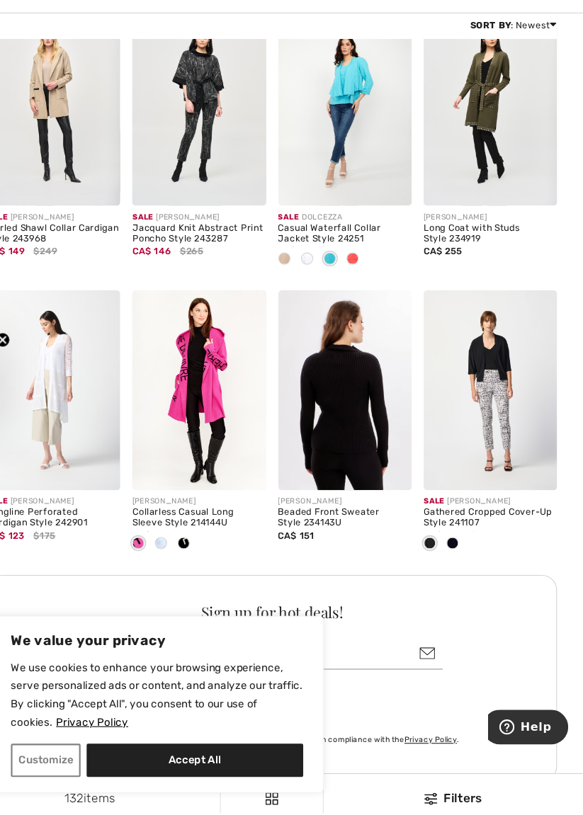
click at [373, 440] on img at bounding box center [360, 410] width 125 height 187
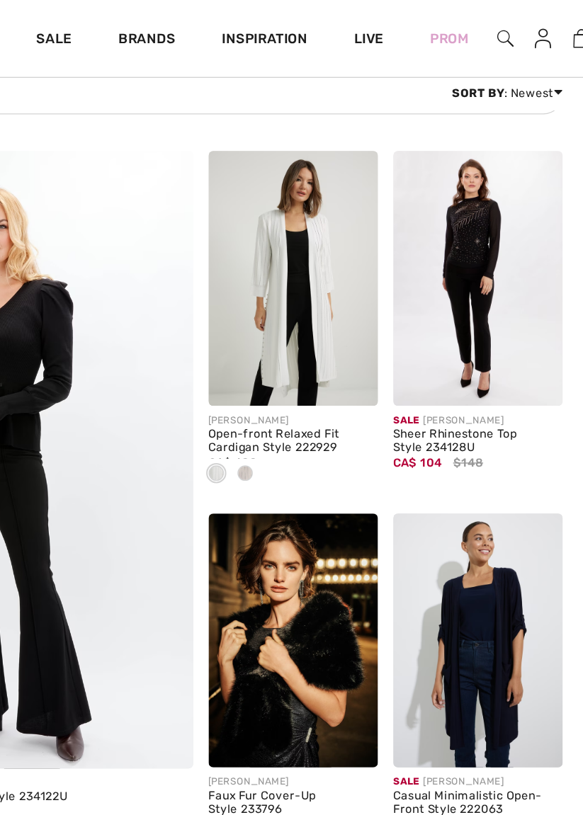
scroll to position [2247, 0]
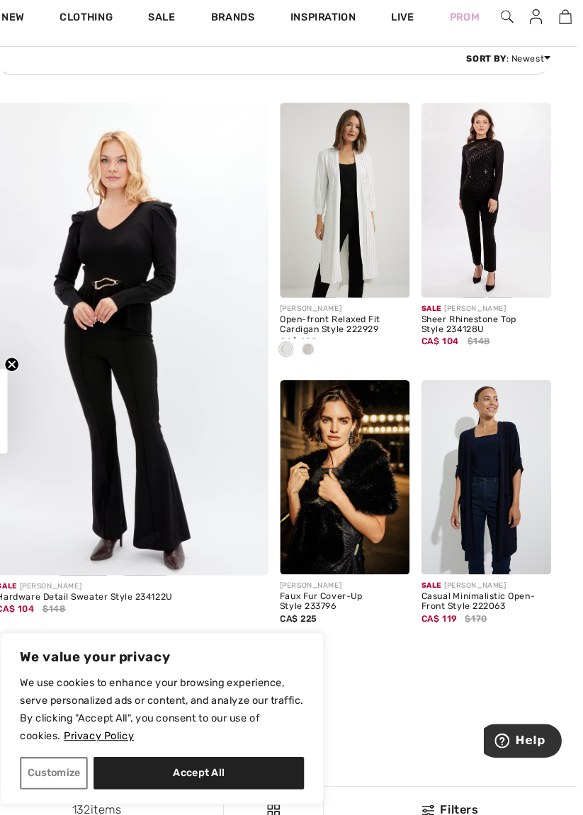
click at [366, 220] on img at bounding box center [360, 204] width 125 height 187
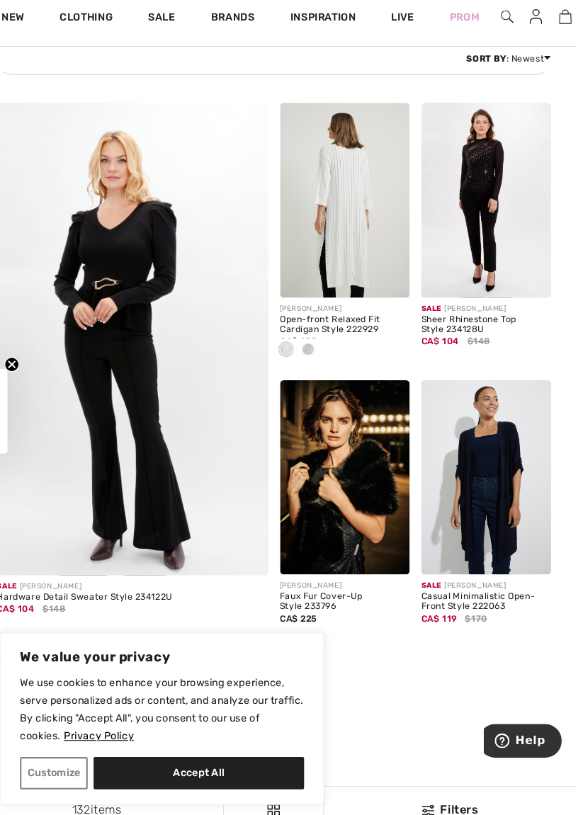
scroll to position [2285, 0]
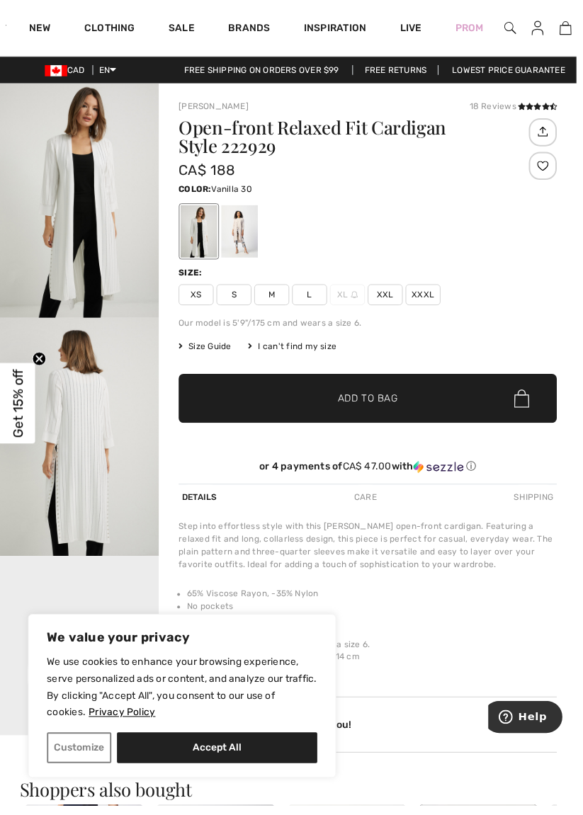
scroll to position [1, 0]
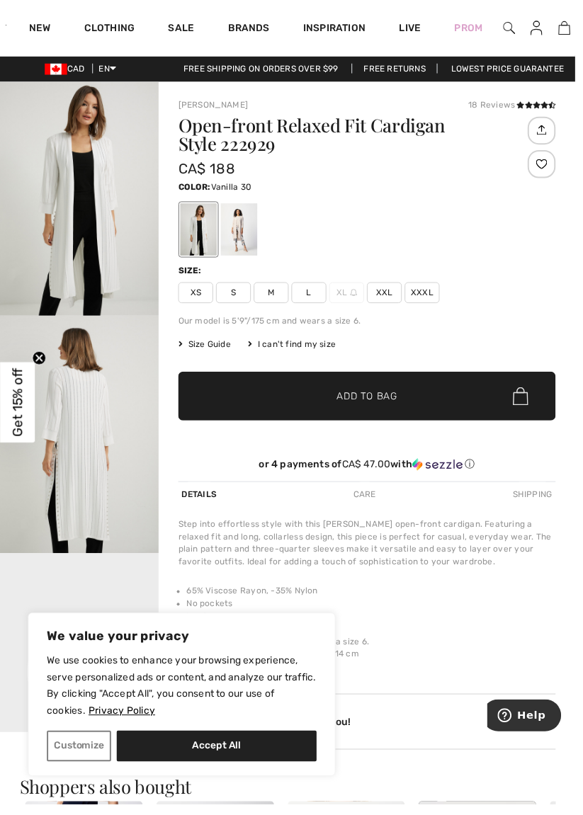
click at [247, 235] on div at bounding box center [242, 232] width 37 height 53
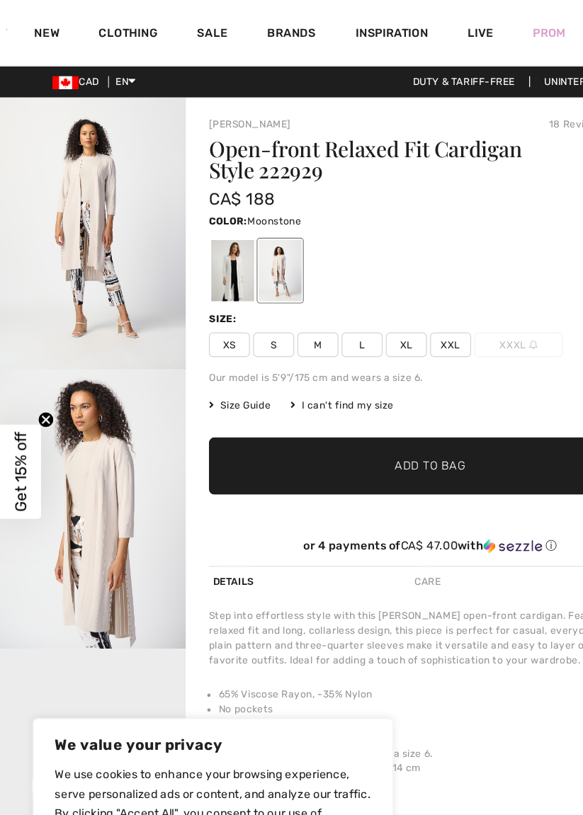
scroll to position [0, 0]
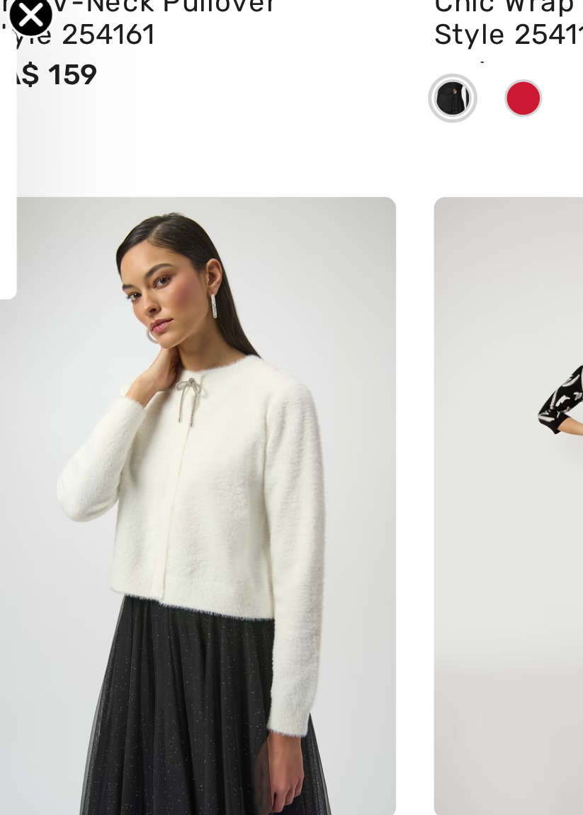
scroll to position [1480, 0]
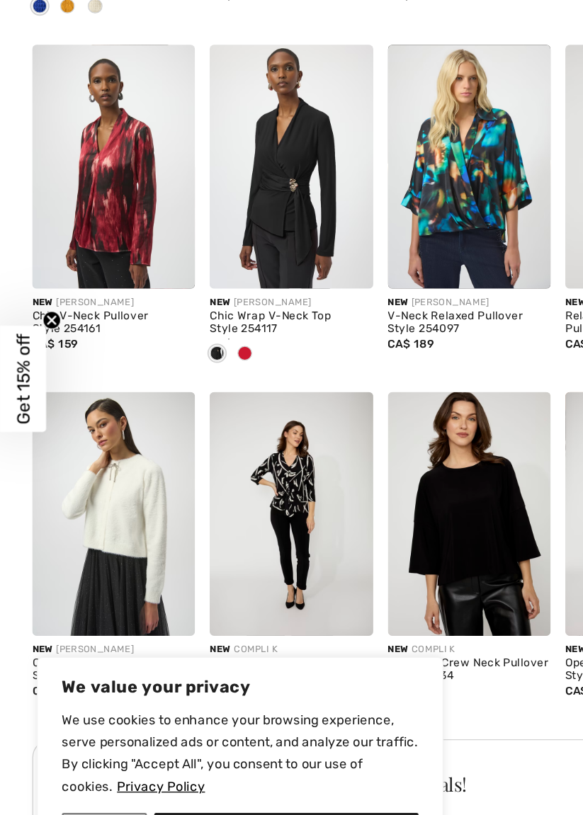
click at [98, 503] on img at bounding box center [87, 511] width 125 height 187
